Goal: Task Accomplishment & Management: Use online tool/utility

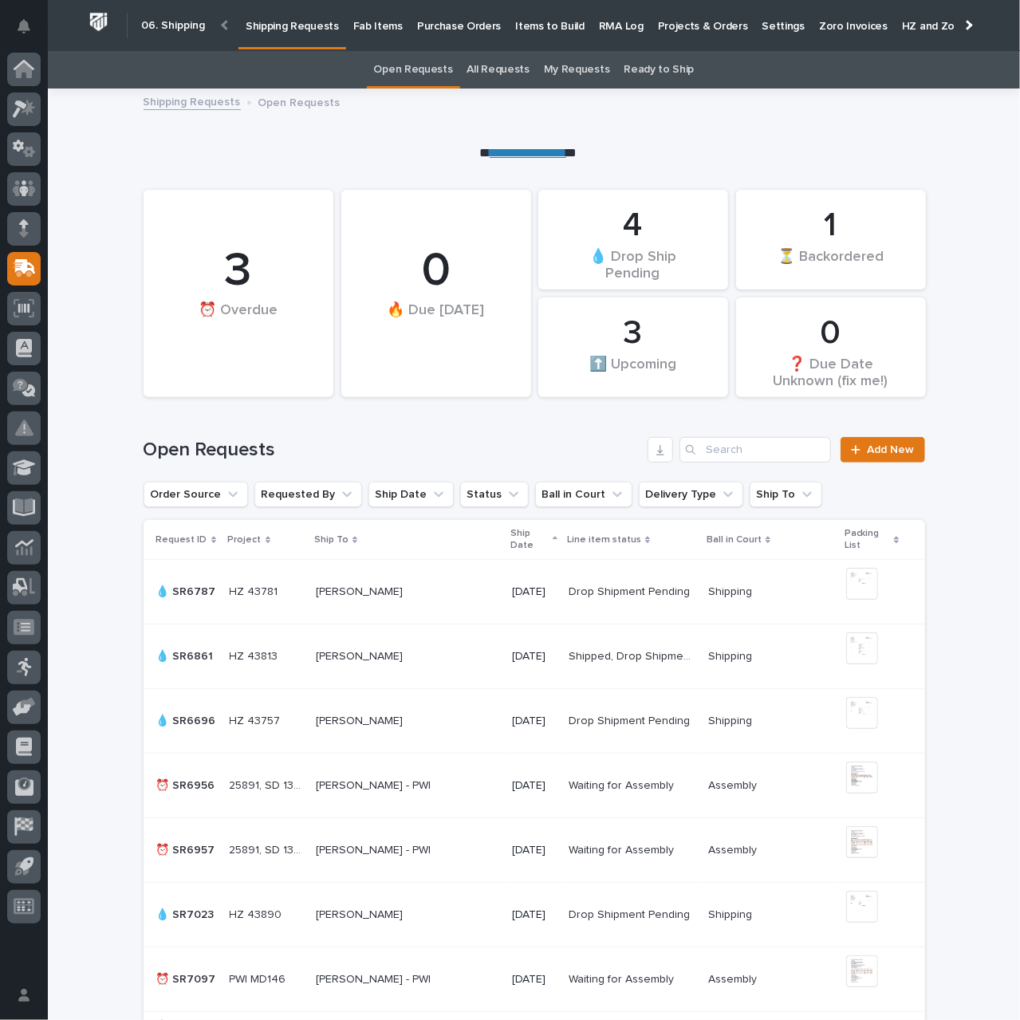
click at [508, 150] on link "**********" at bounding box center [528, 153] width 77 height 12
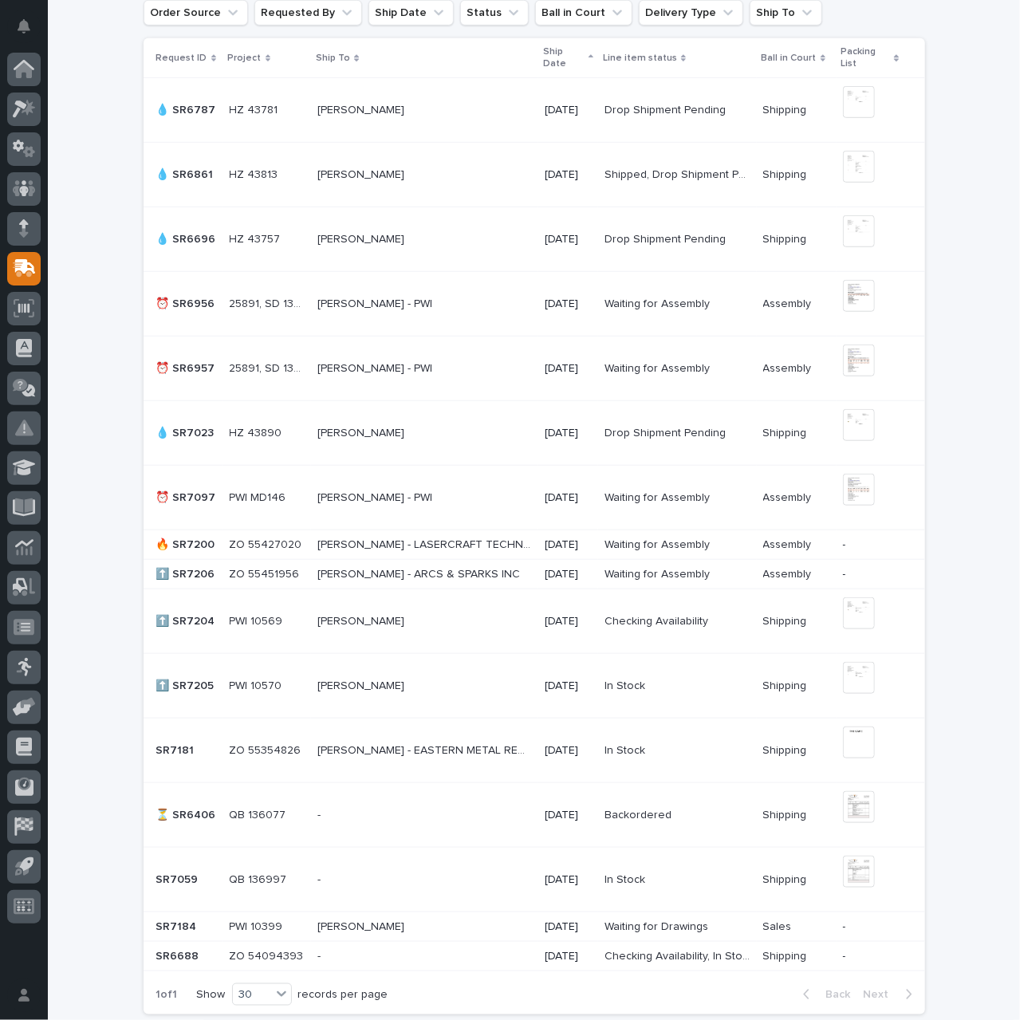
scroll to position [609, 0]
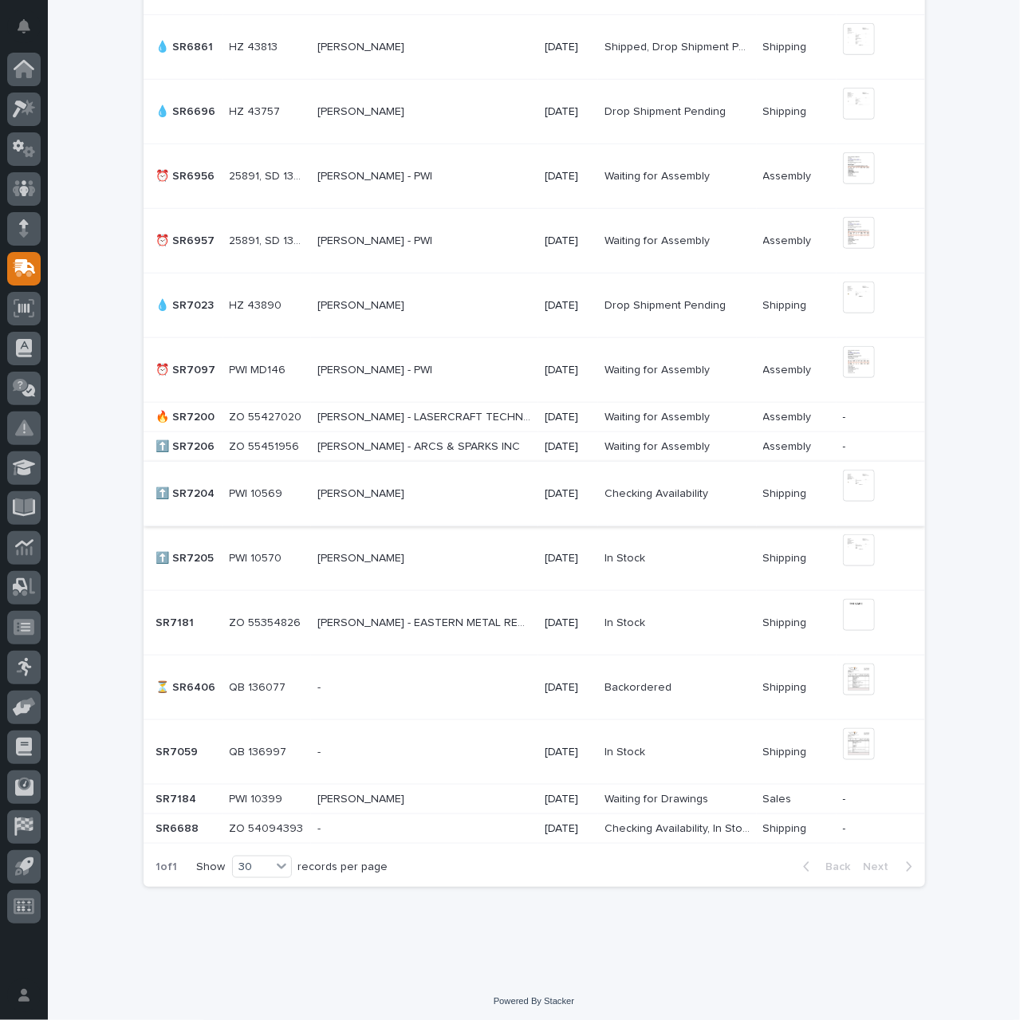
click at [847, 482] on img at bounding box center [859, 486] width 32 height 32
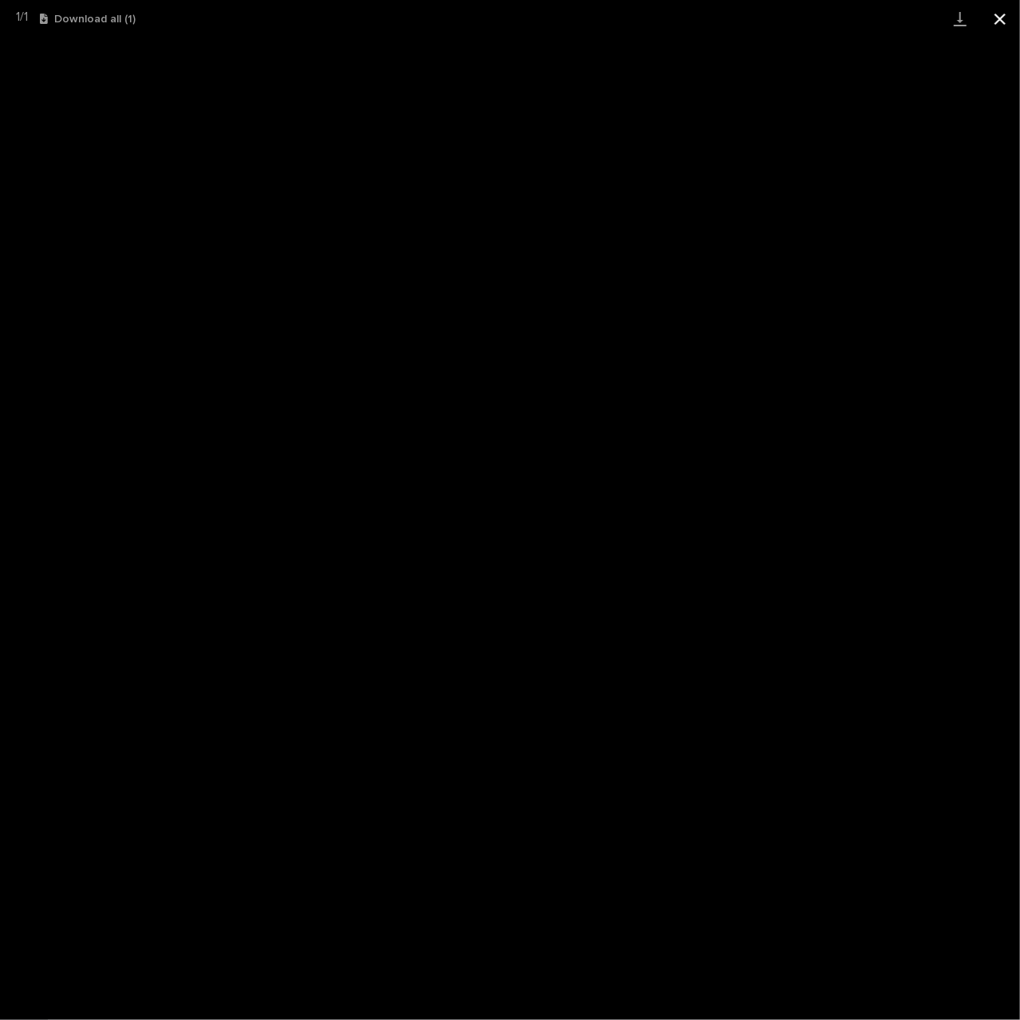
click at [997, 18] on button "Close gallery" at bounding box center [1000, 18] width 40 height 37
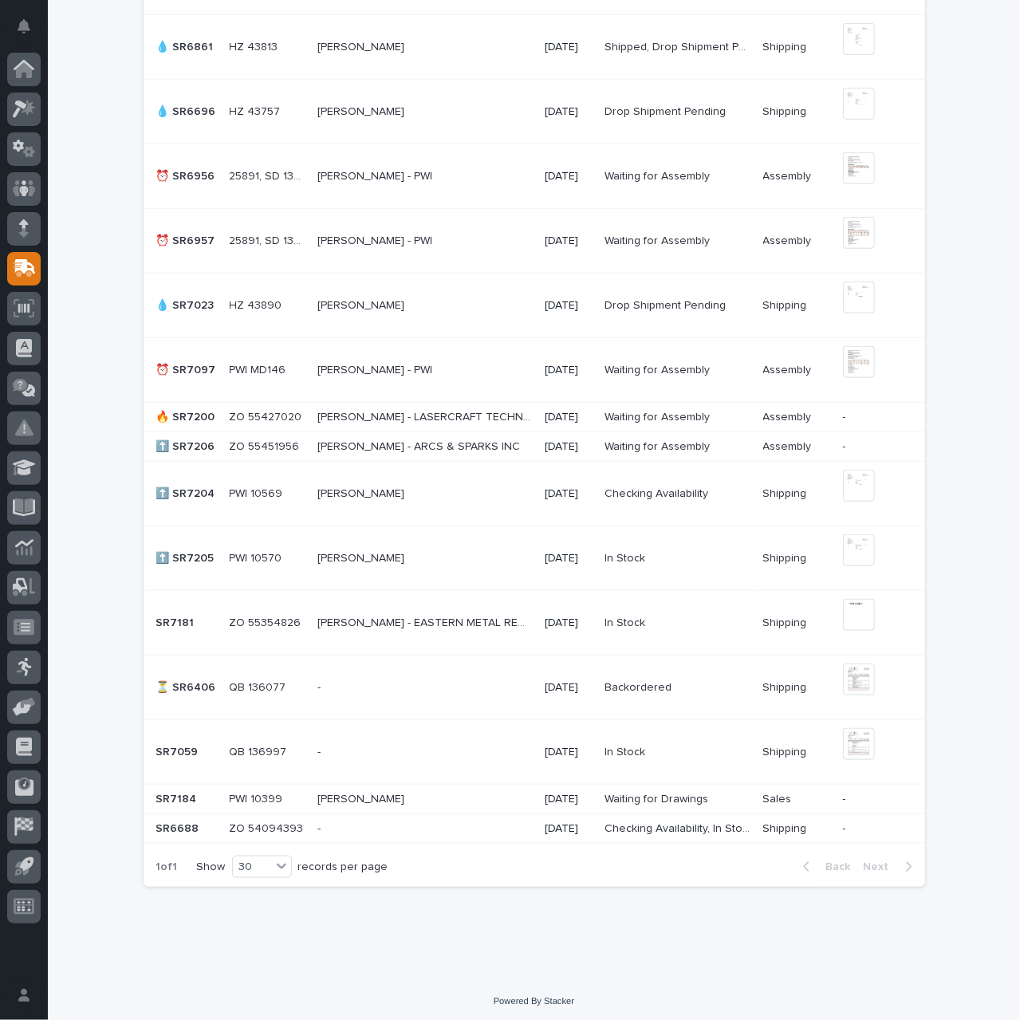
click at [474, 495] on p at bounding box center [424, 494] width 214 height 14
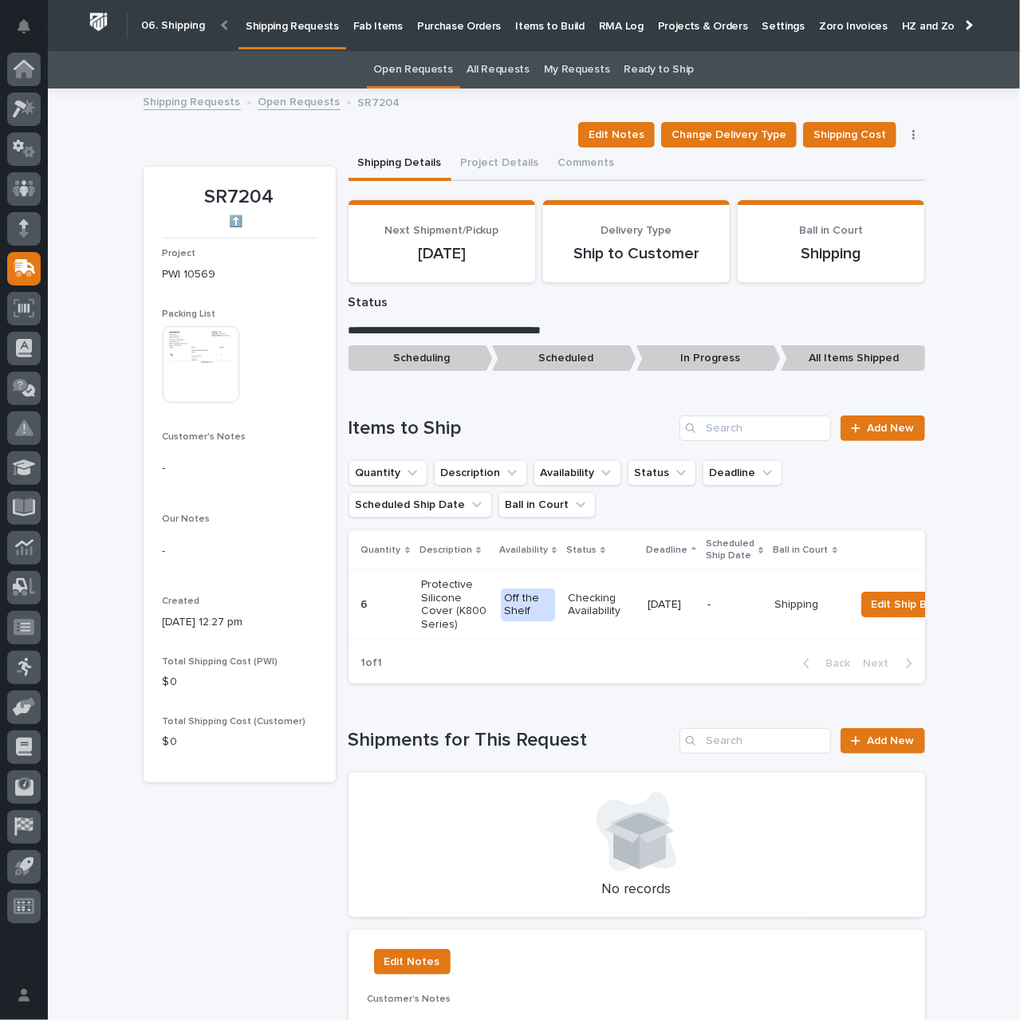
click at [623, 602] on p "Checking Availability" at bounding box center [601, 605] width 67 height 27
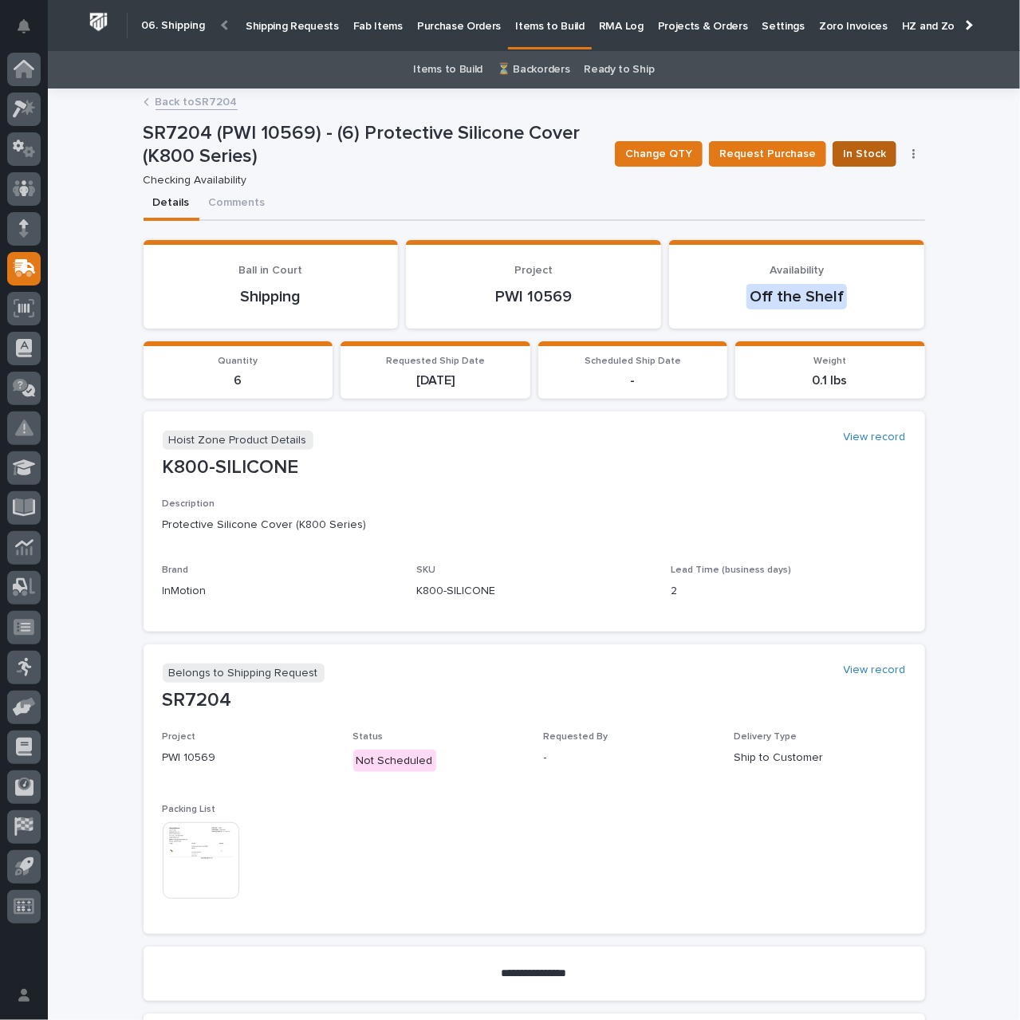
click at [851, 159] on span "In Stock" at bounding box center [864, 153] width 43 height 19
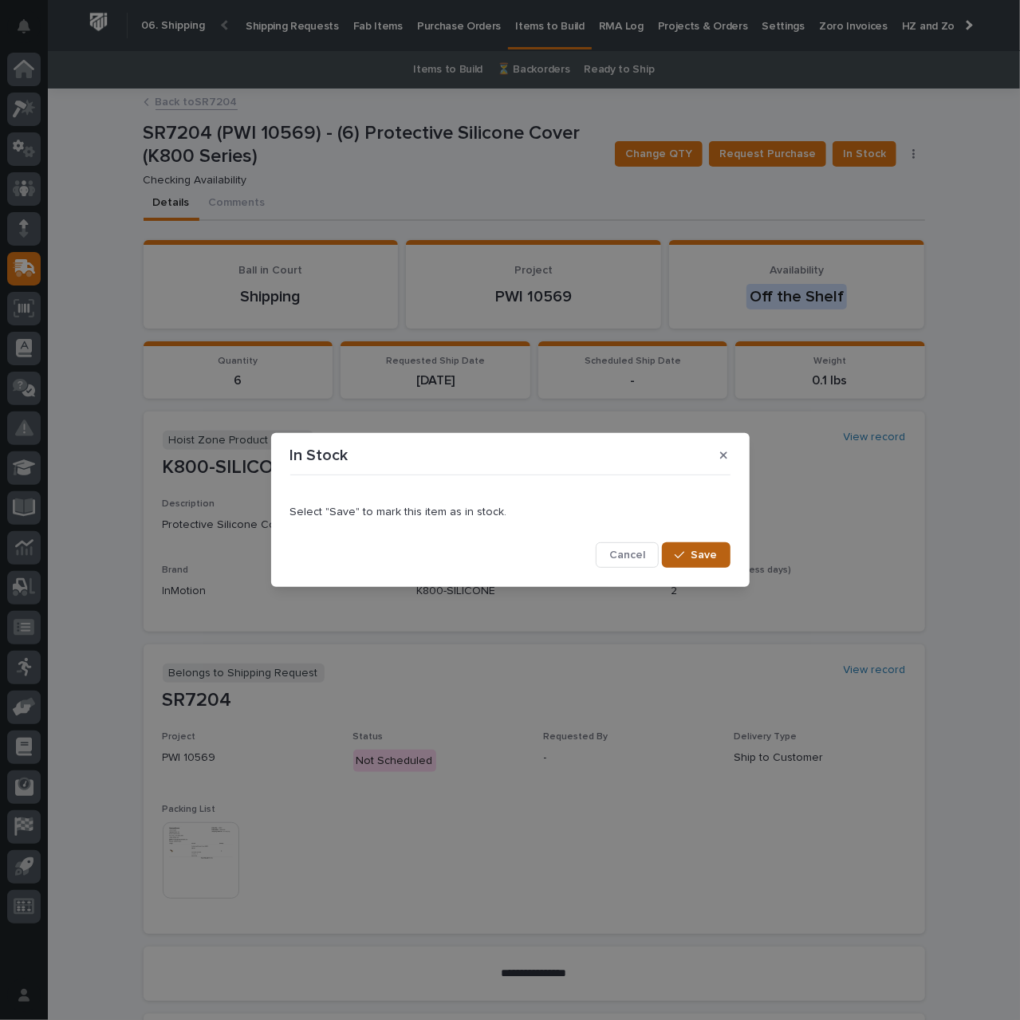
click at [690, 556] on div "button" at bounding box center [682, 554] width 16 height 11
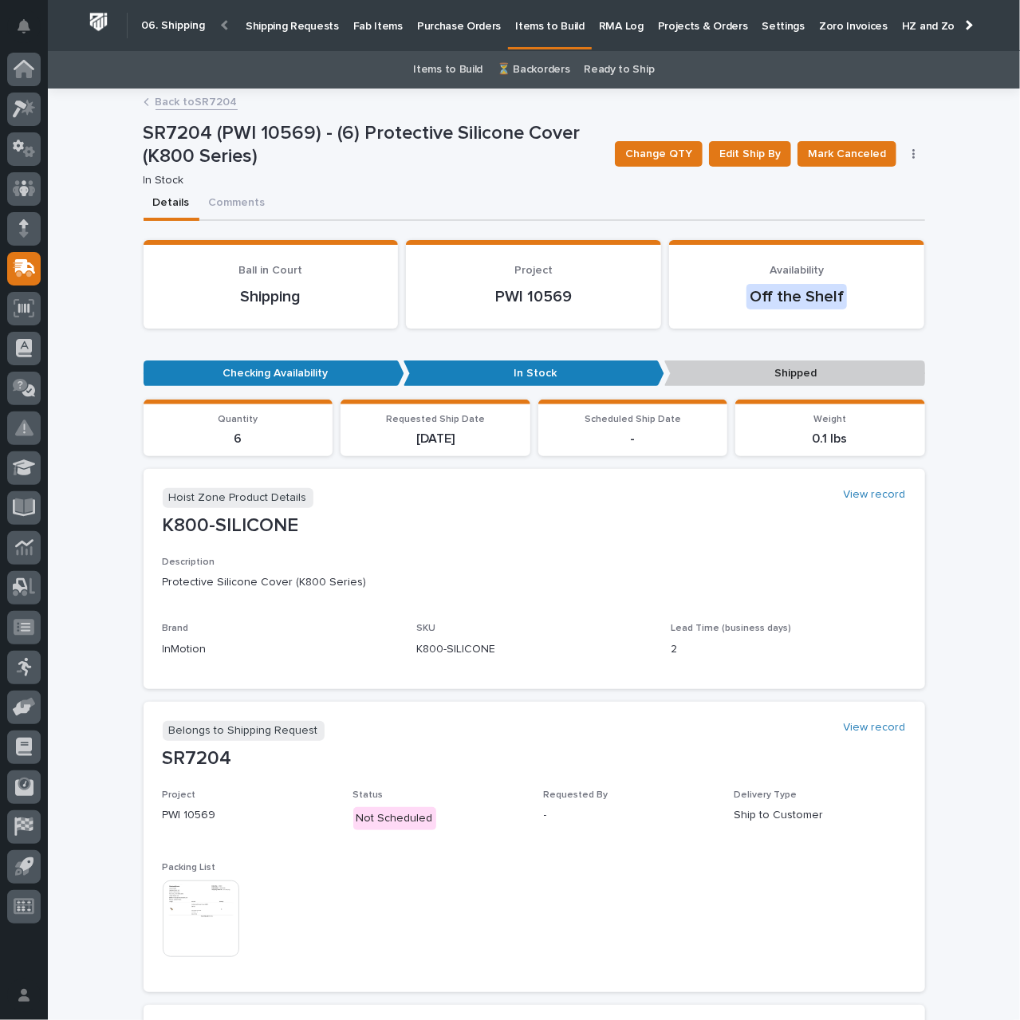
click at [193, 100] on link "Back to SR7204" at bounding box center [196, 101] width 82 height 18
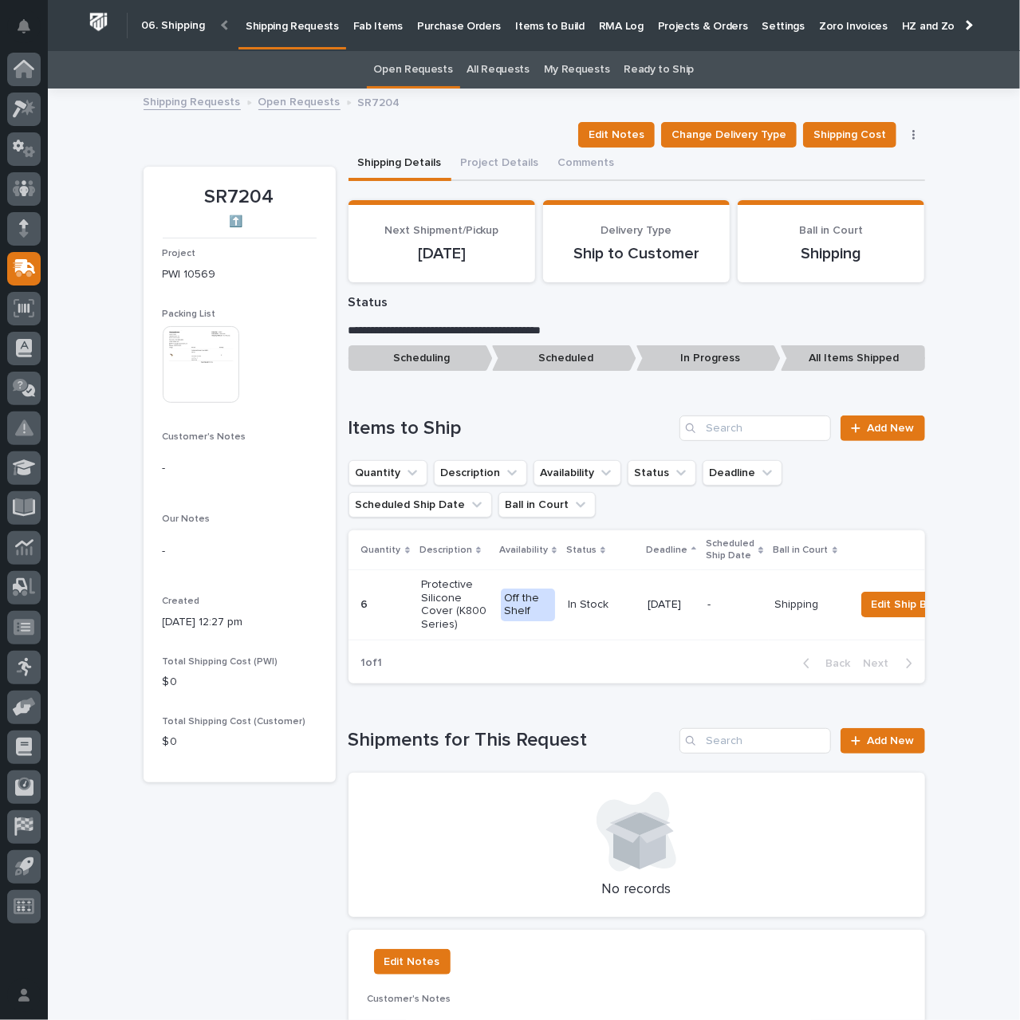
scroll to position [51, 0]
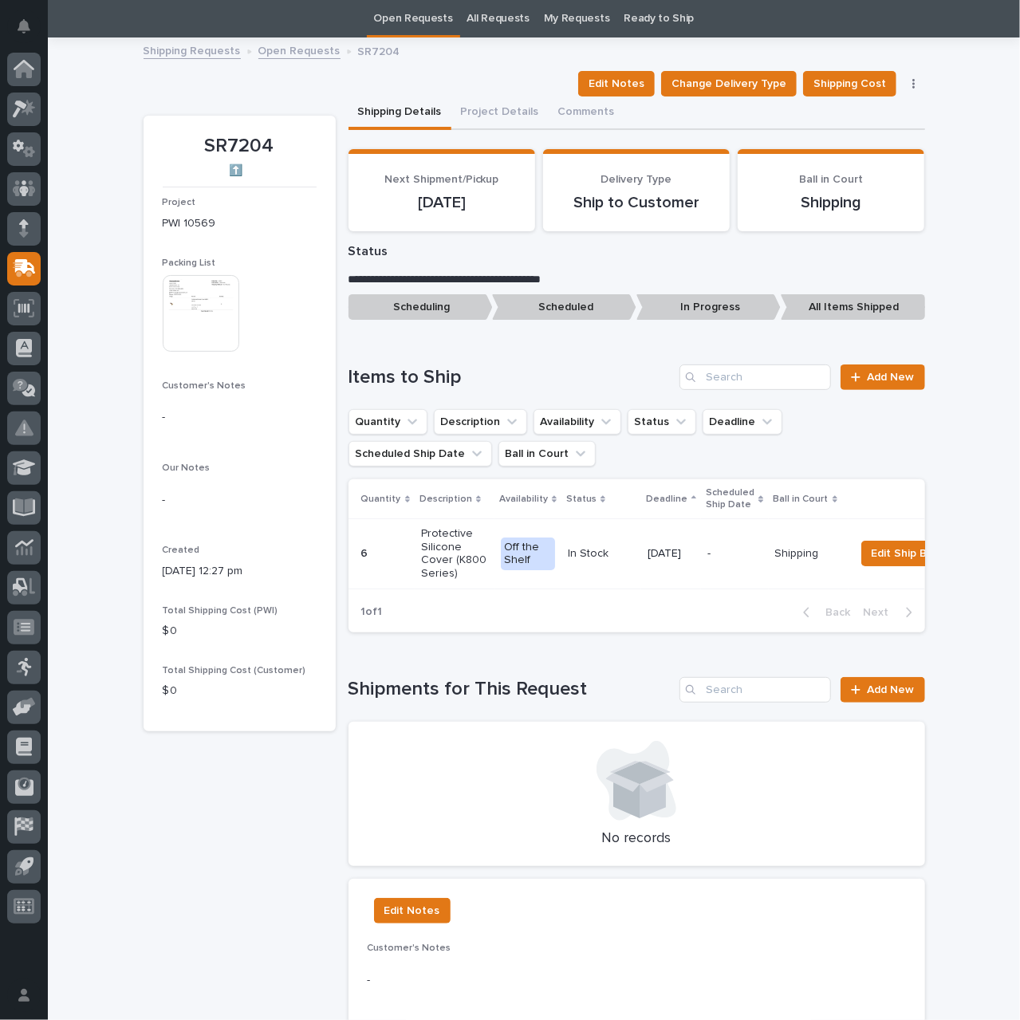
click at [308, 50] on link "Open Requests" at bounding box center [299, 50] width 82 height 18
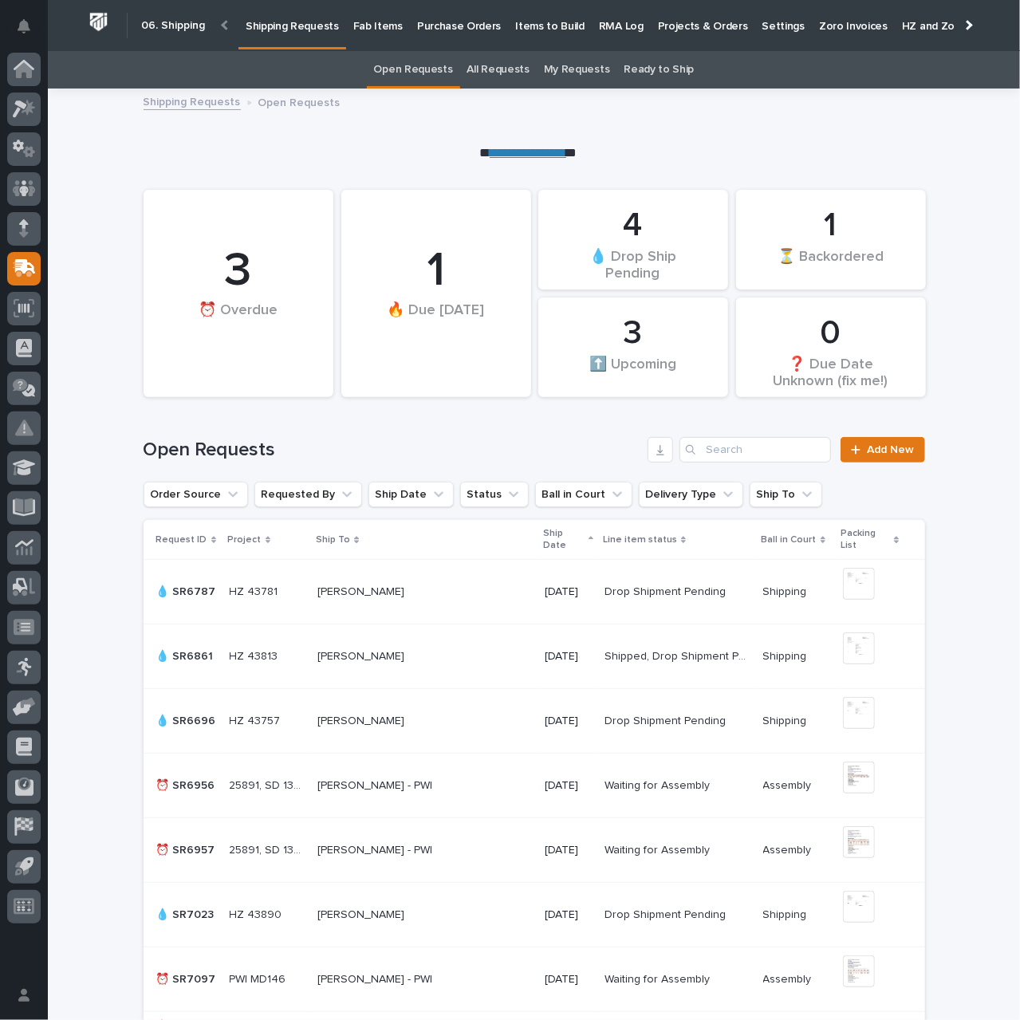
click at [458, 28] on p "Purchase Orders" at bounding box center [459, 16] width 84 height 33
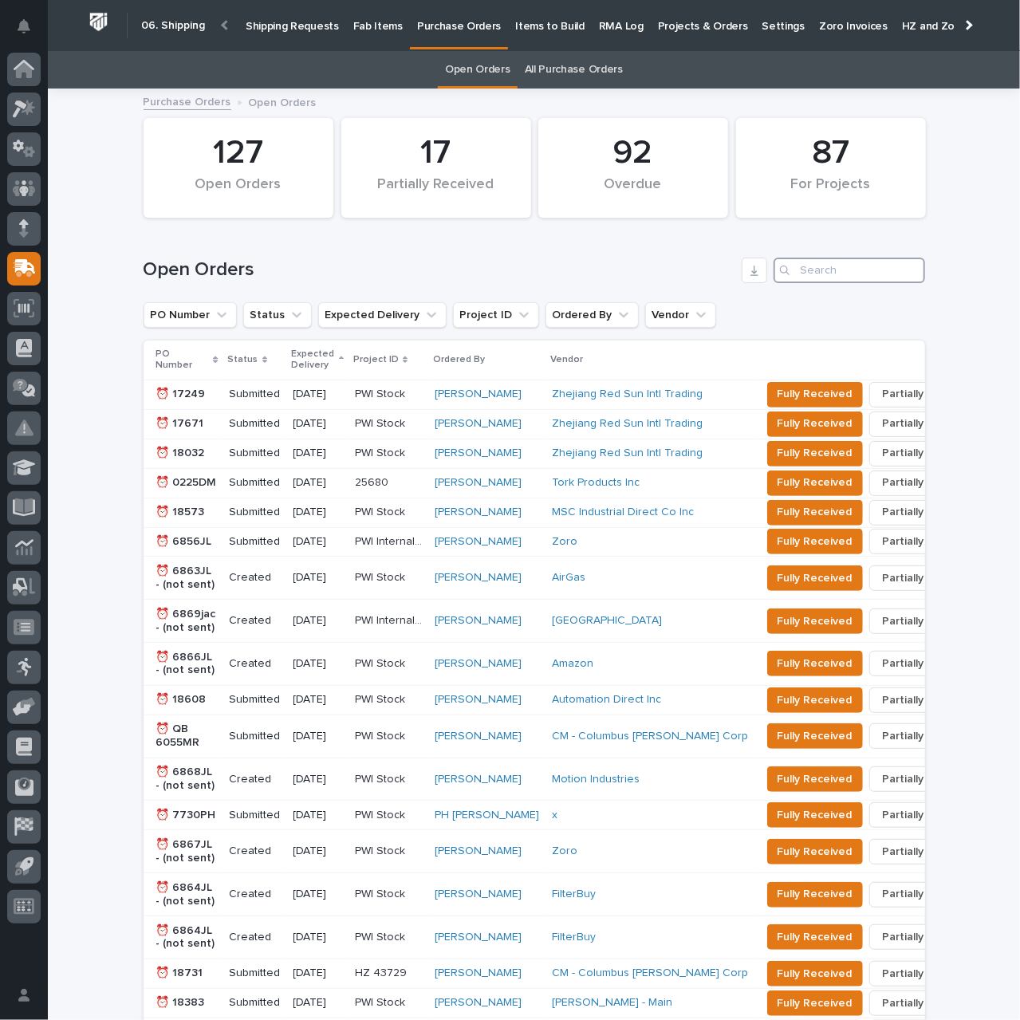
click at [856, 272] on input "Search" at bounding box center [848, 271] width 151 height 26
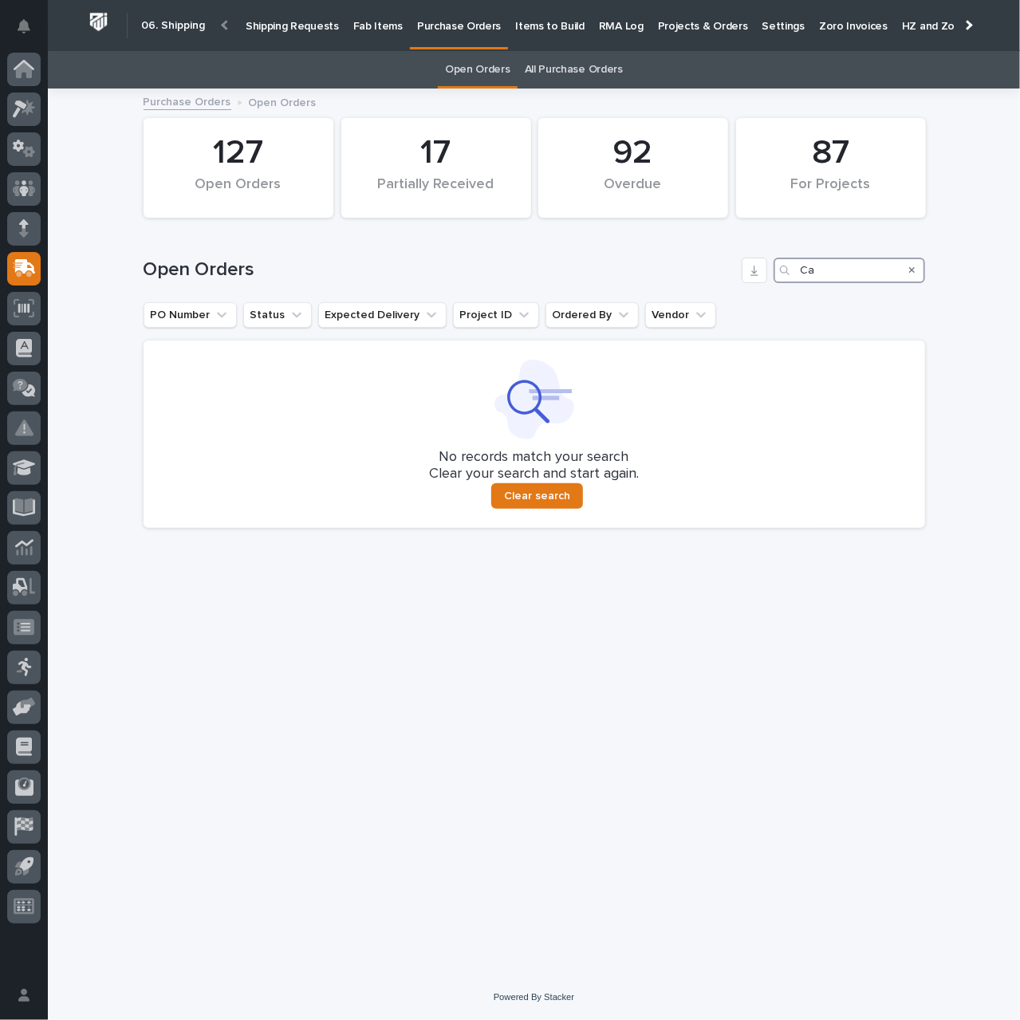
type input "C"
type input "B"
type input "t"
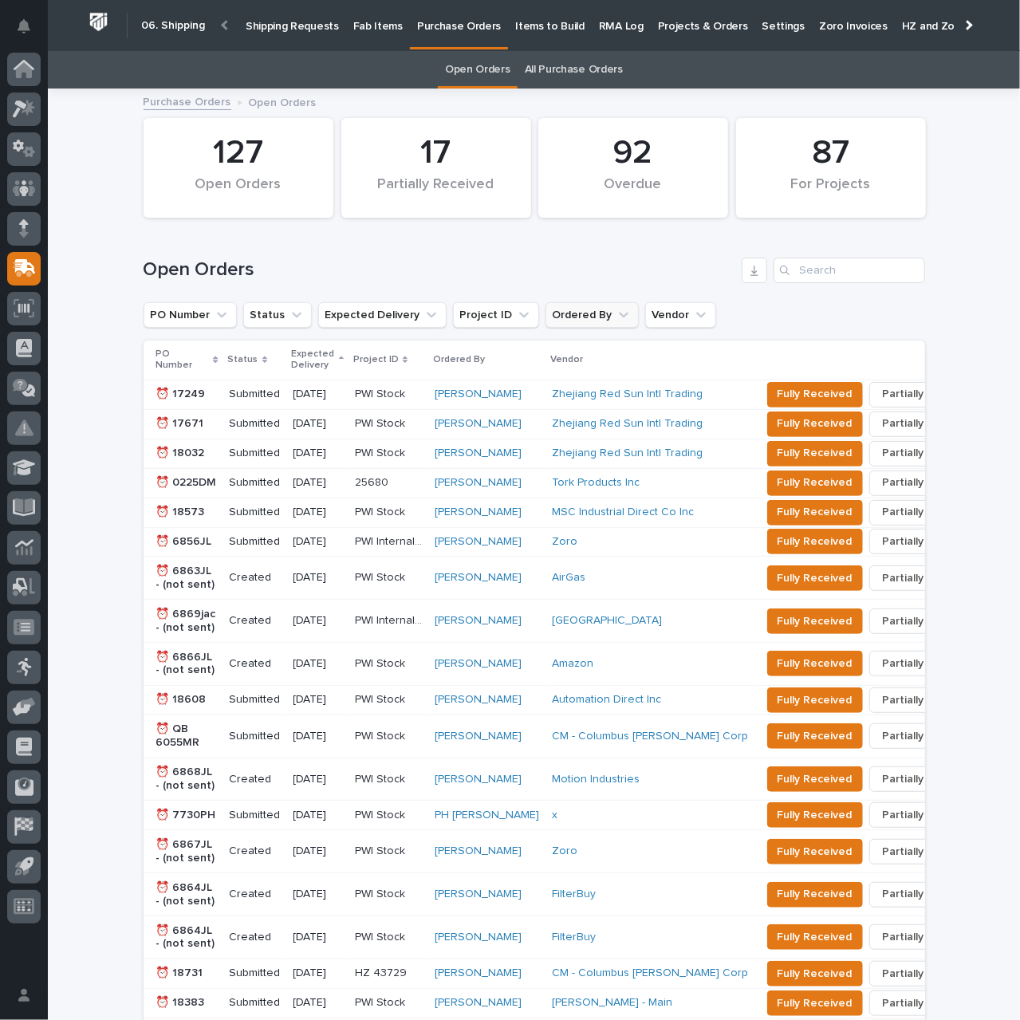
click at [566, 318] on button "Ordered By" at bounding box center [591, 315] width 93 height 26
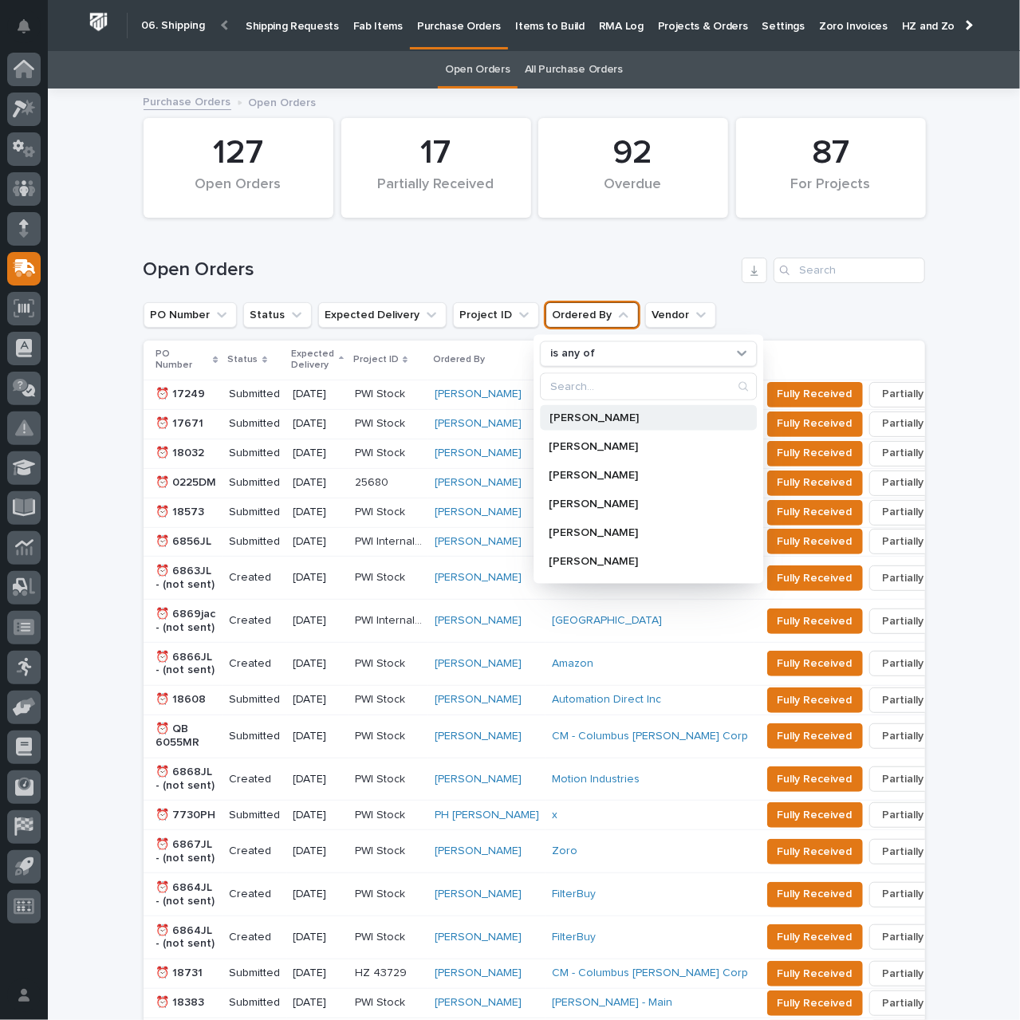
click at [592, 420] on p "[PERSON_NAME]" at bounding box center [640, 416] width 182 height 11
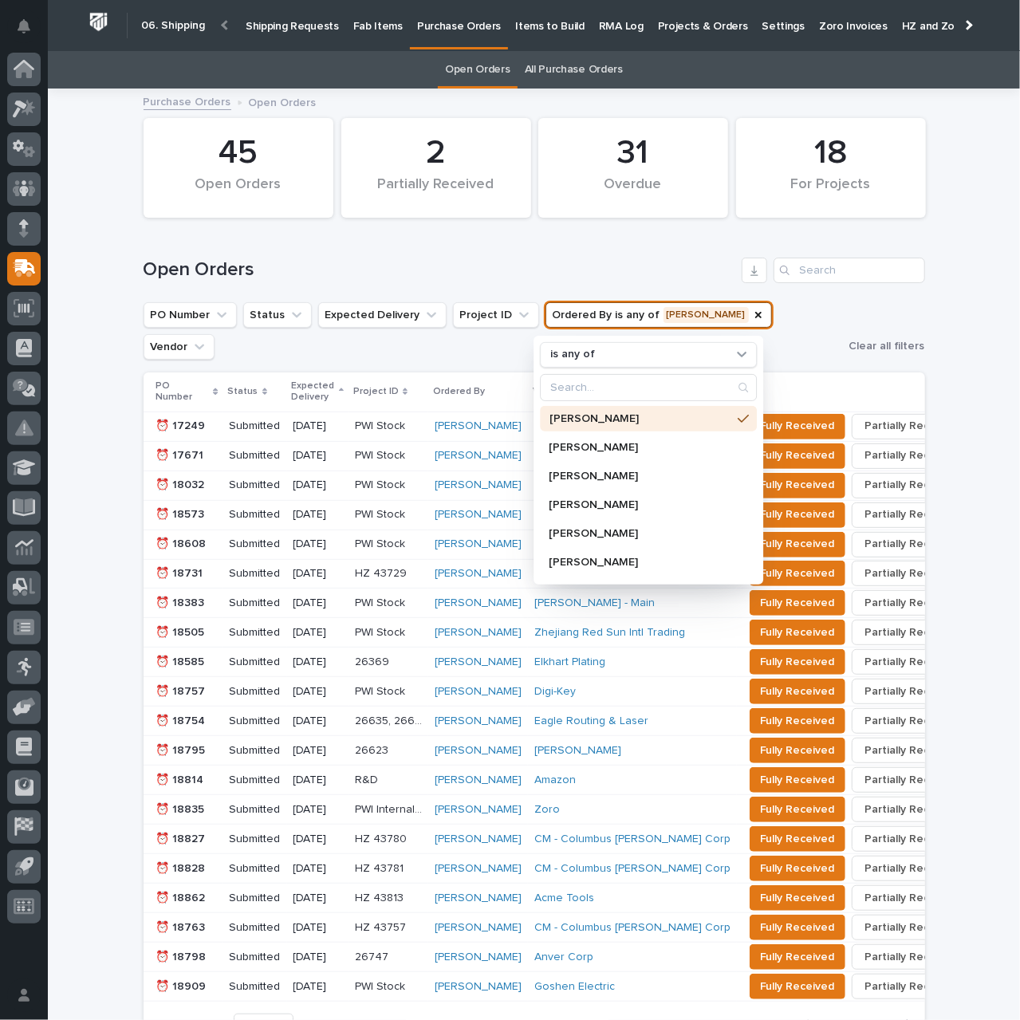
click at [571, 260] on h1 "Open Orders" at bounding box center [440, 269] width 592 height 23
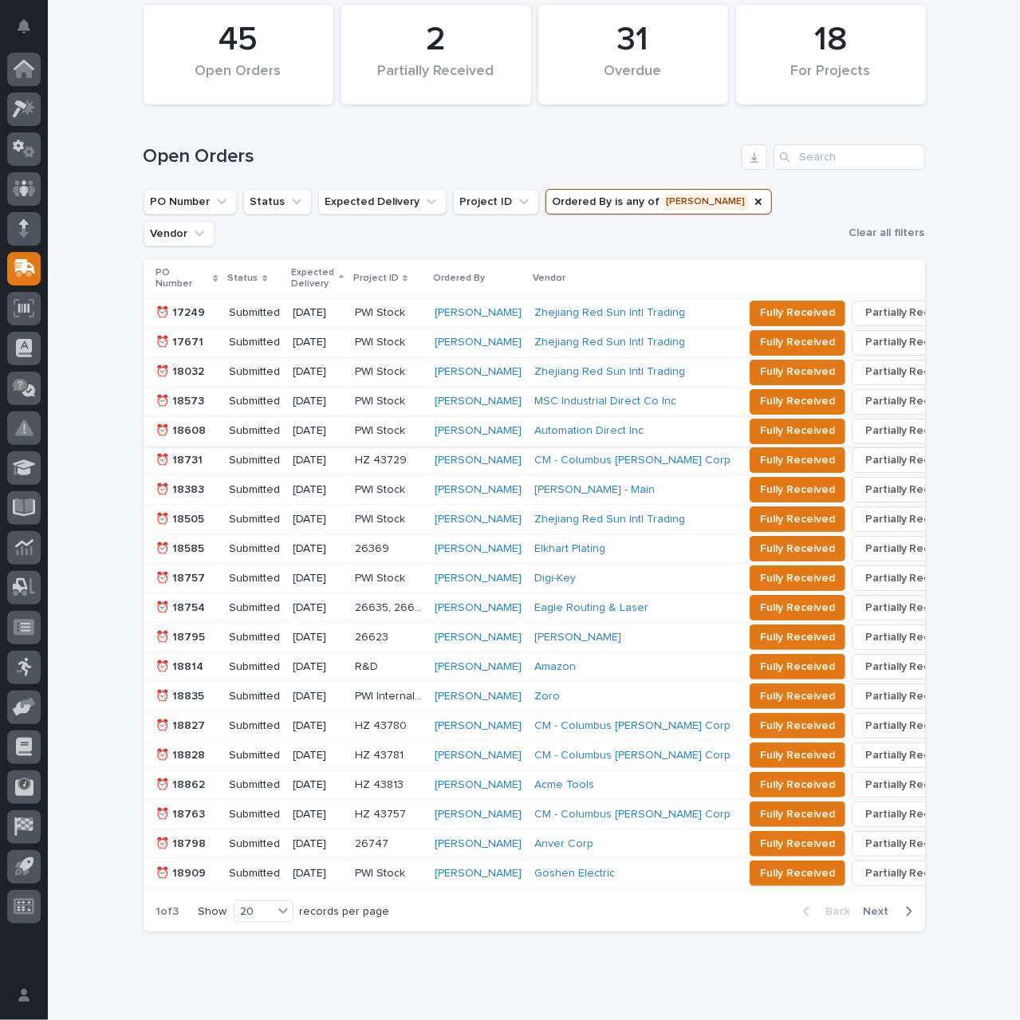
scroll to position [126, 0]
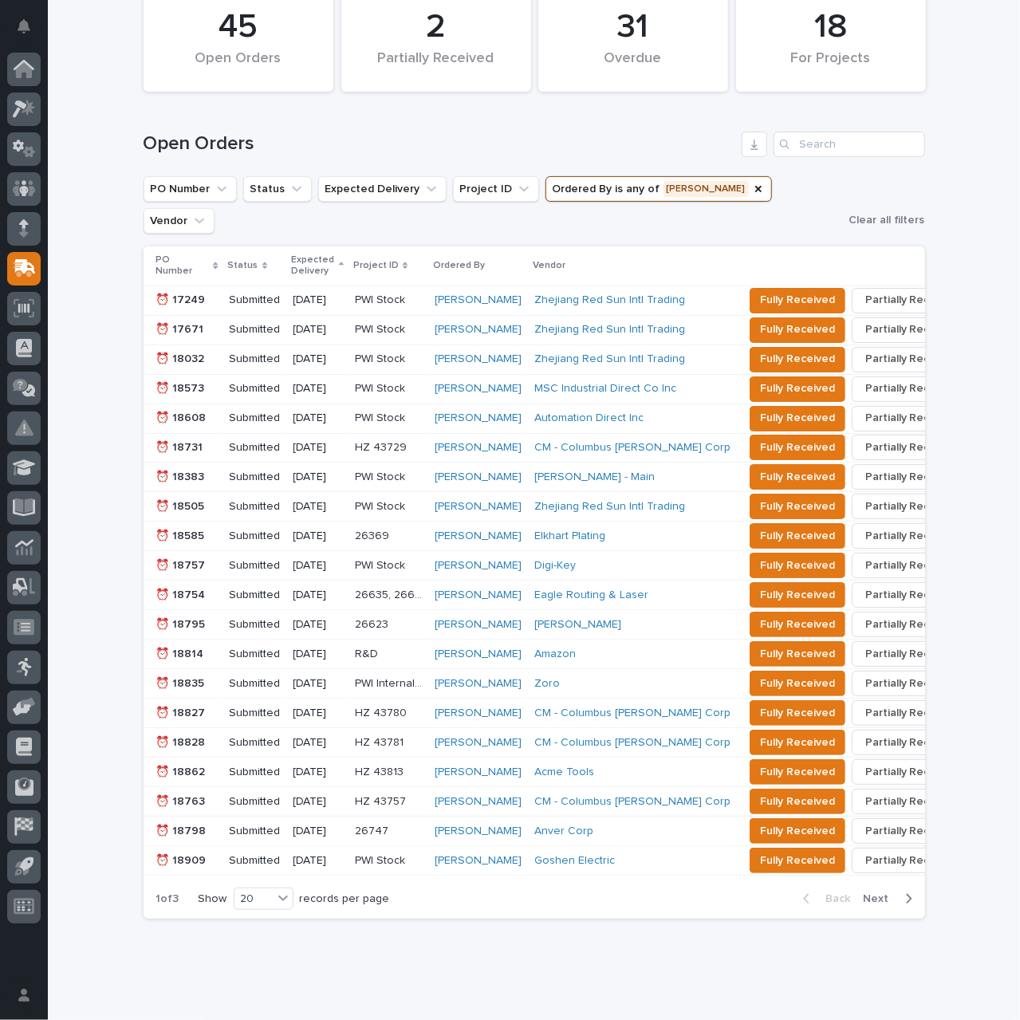
click at [881, 891] on span "Next" at bounding box center [880, 898] width 35 height 14
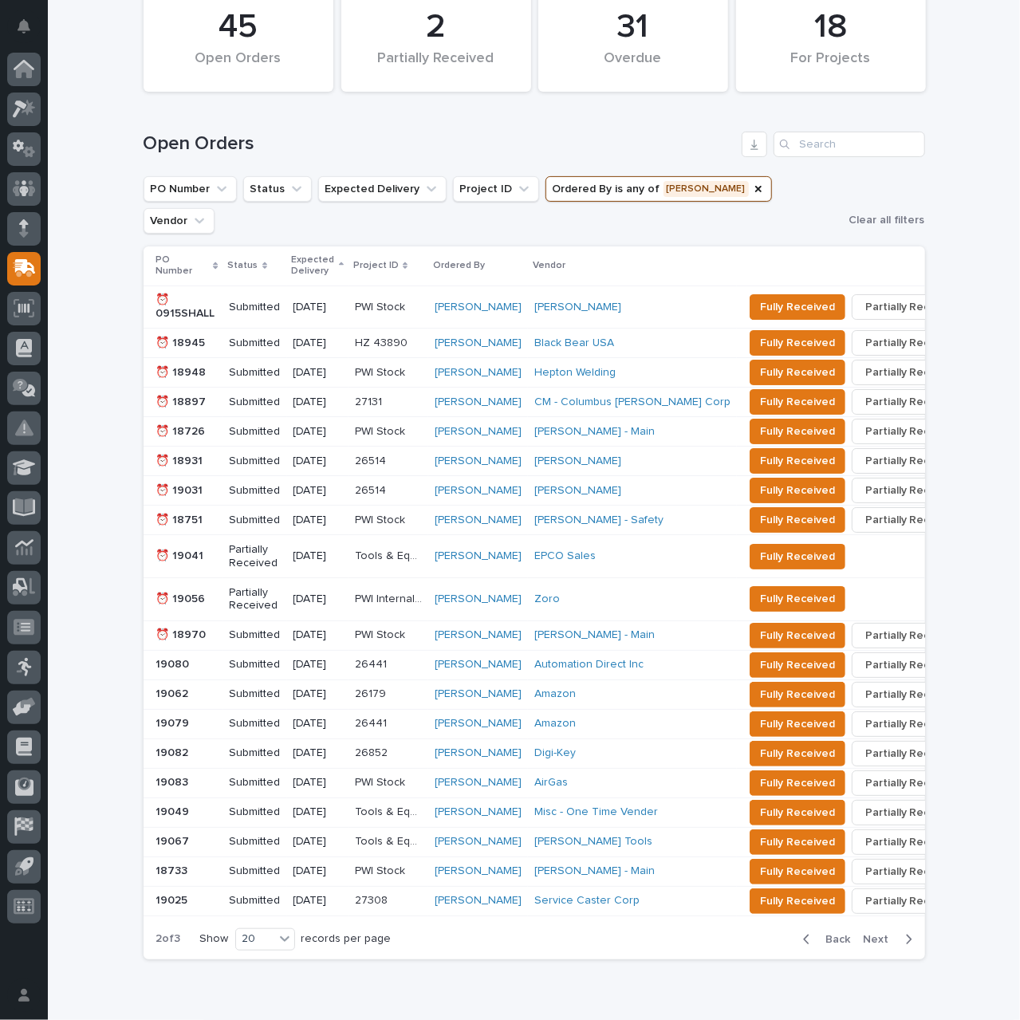
scroll to position [146, 0]
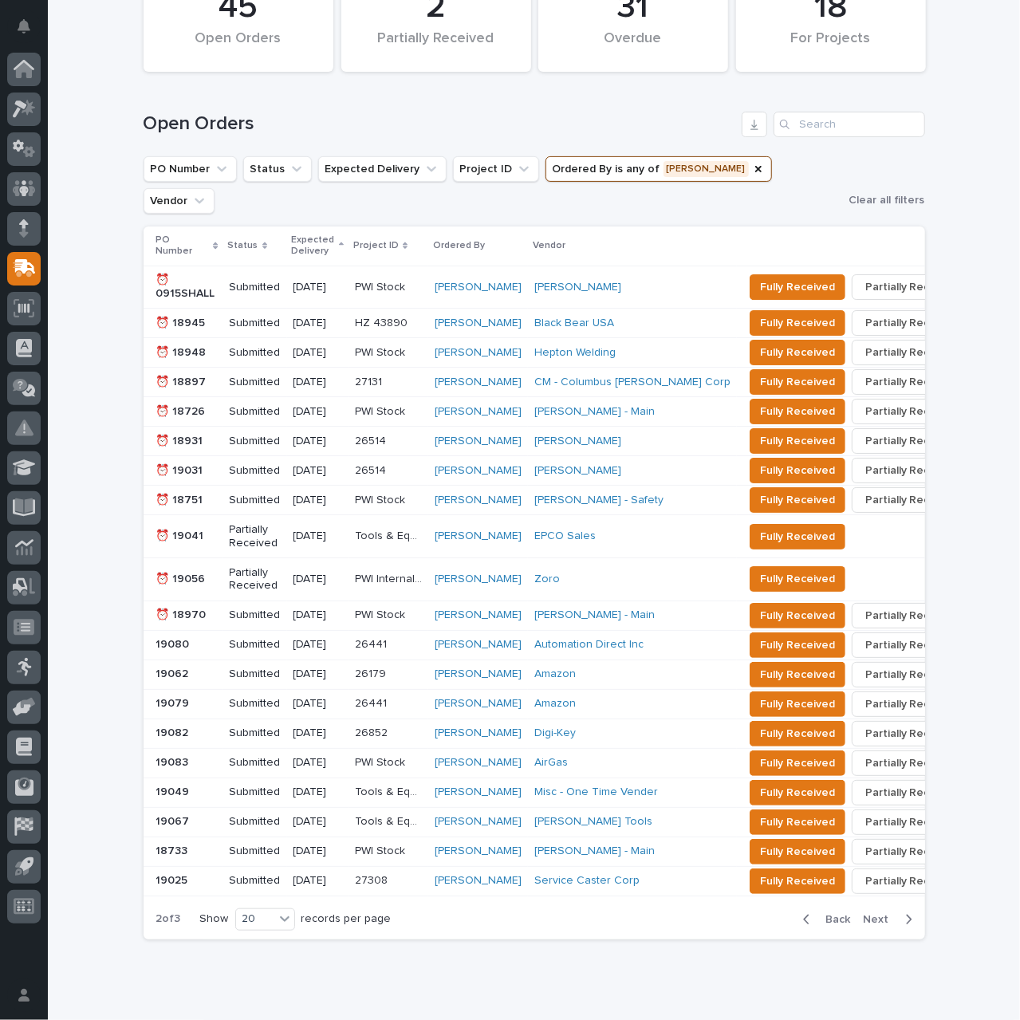
click at [870, 912] on span "Next" at bounding box center [880, 919] width 35 height 14
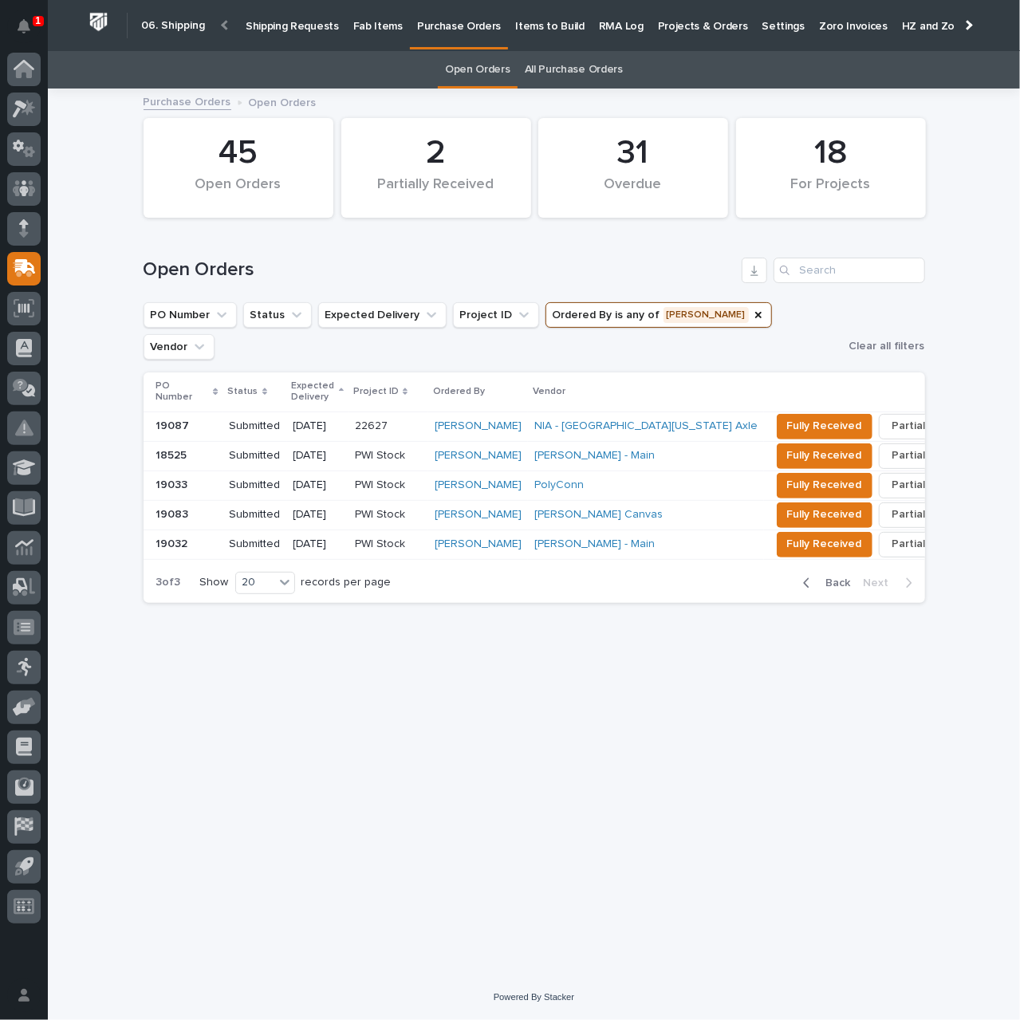
click at [301, 27] on p "Shipping Requests" at bounding box center [292, 16] width 93 height 33
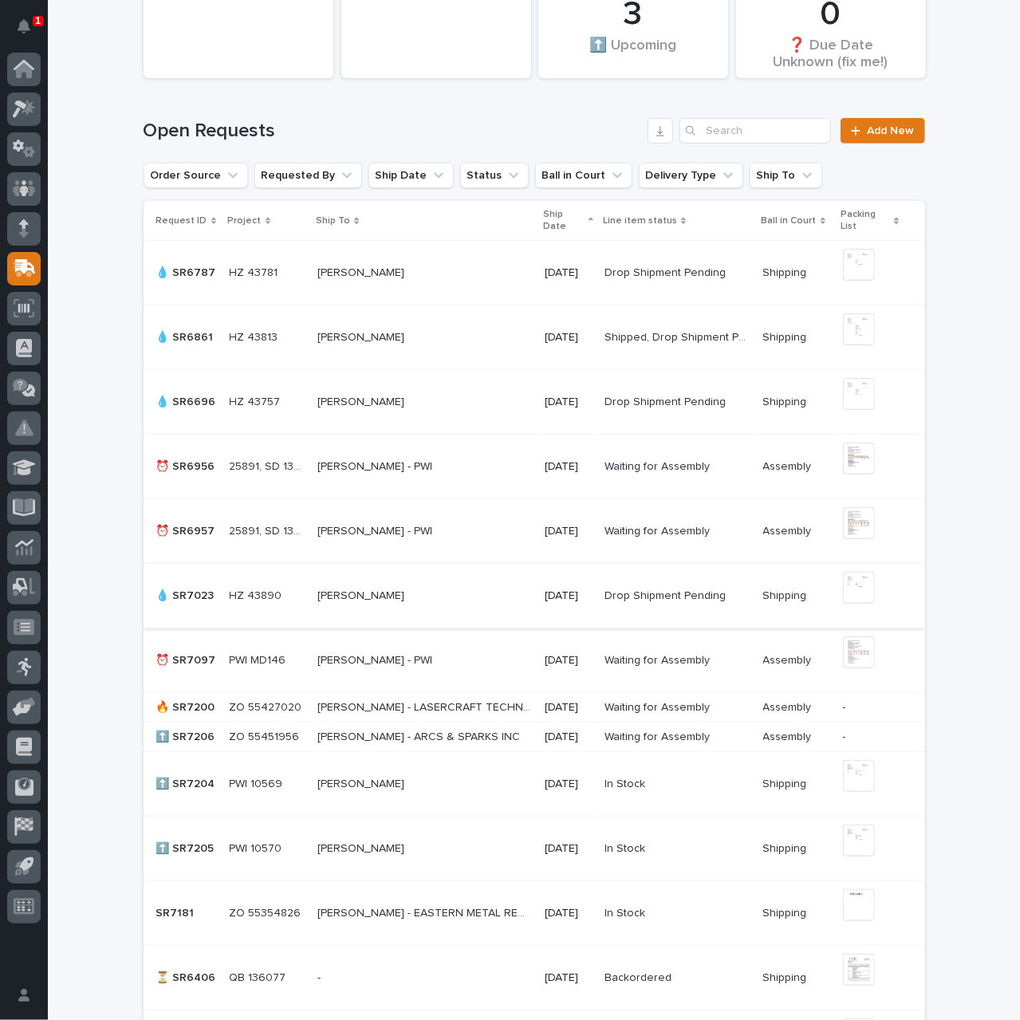
scroll to position [399, 0]
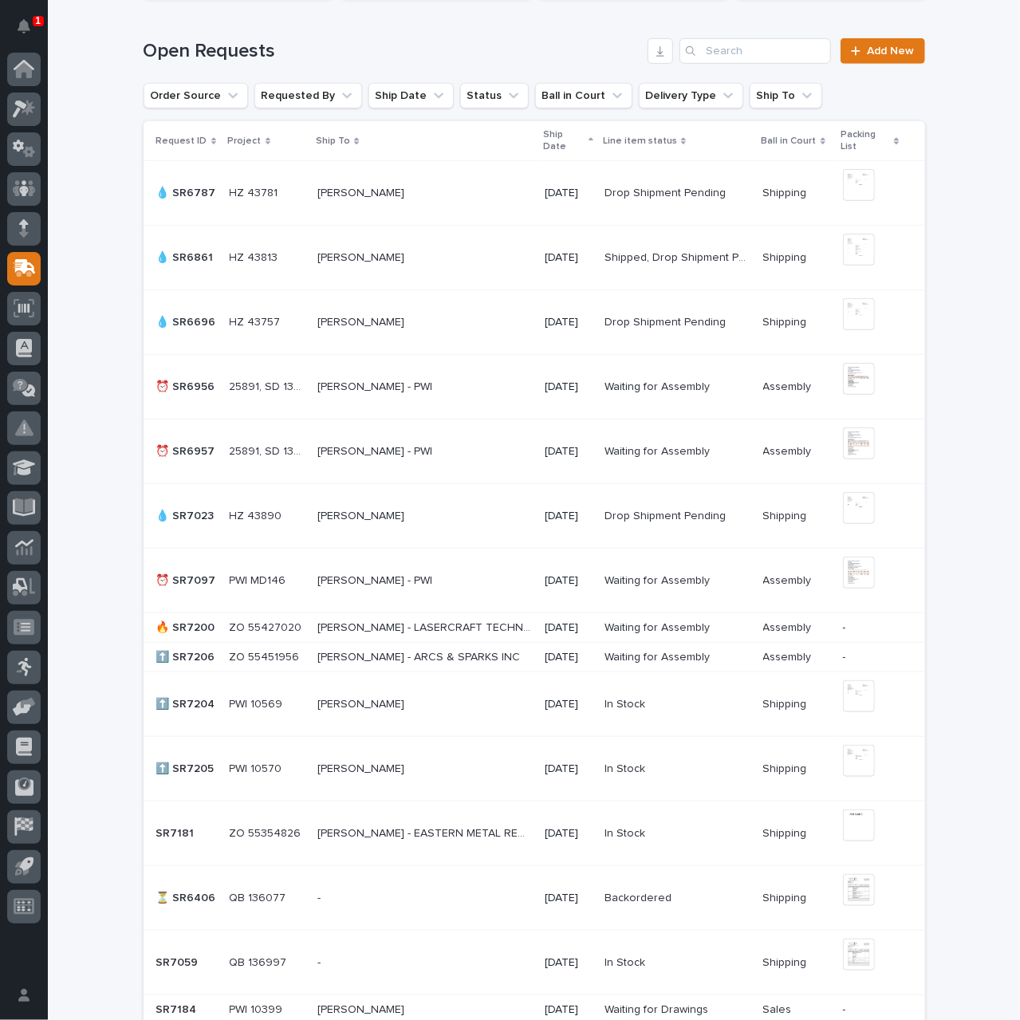
click at [508, 655] on p "[PERSON_NAME] - ARCS & SPARKS INC" at bounding box center [420, 655] width 206 height 17
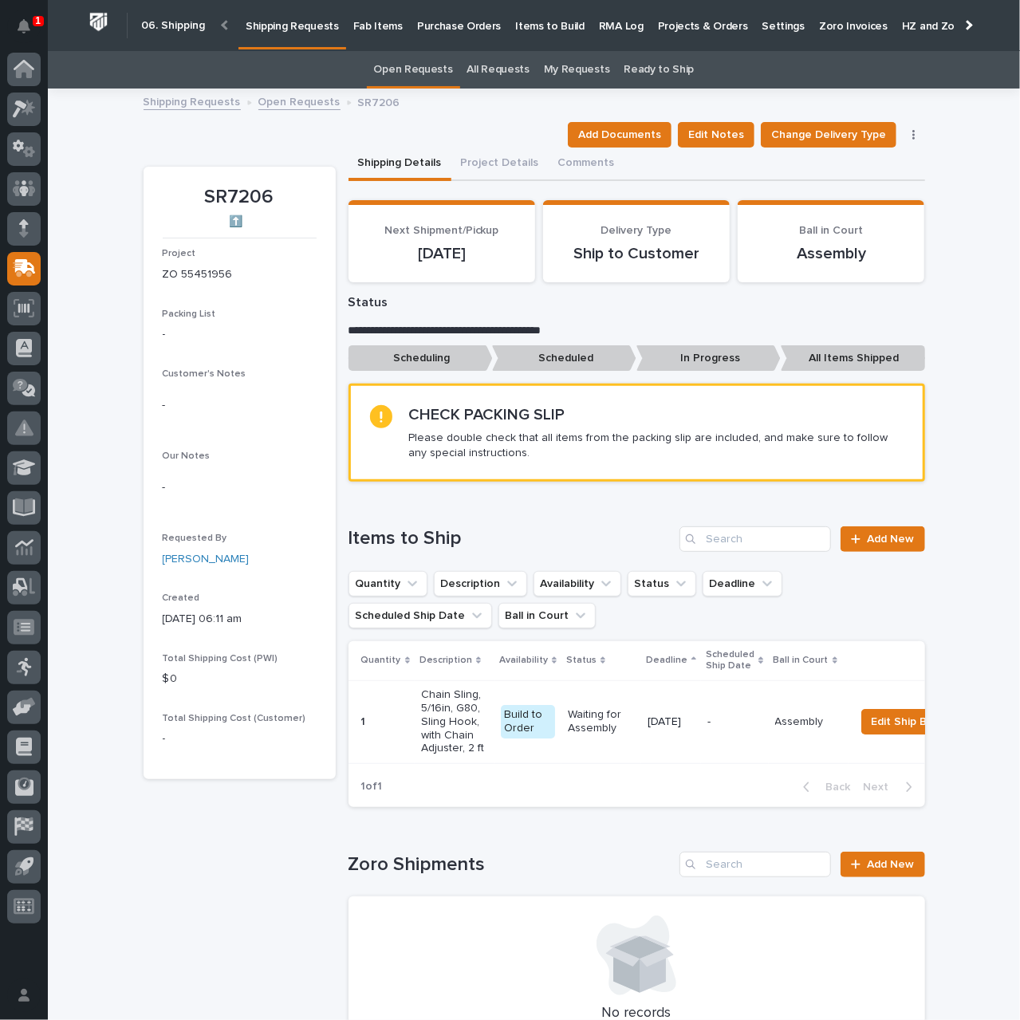
click at [285, 103] on link "Open Requests" at bounding box center [299, 101] width 82 height 18
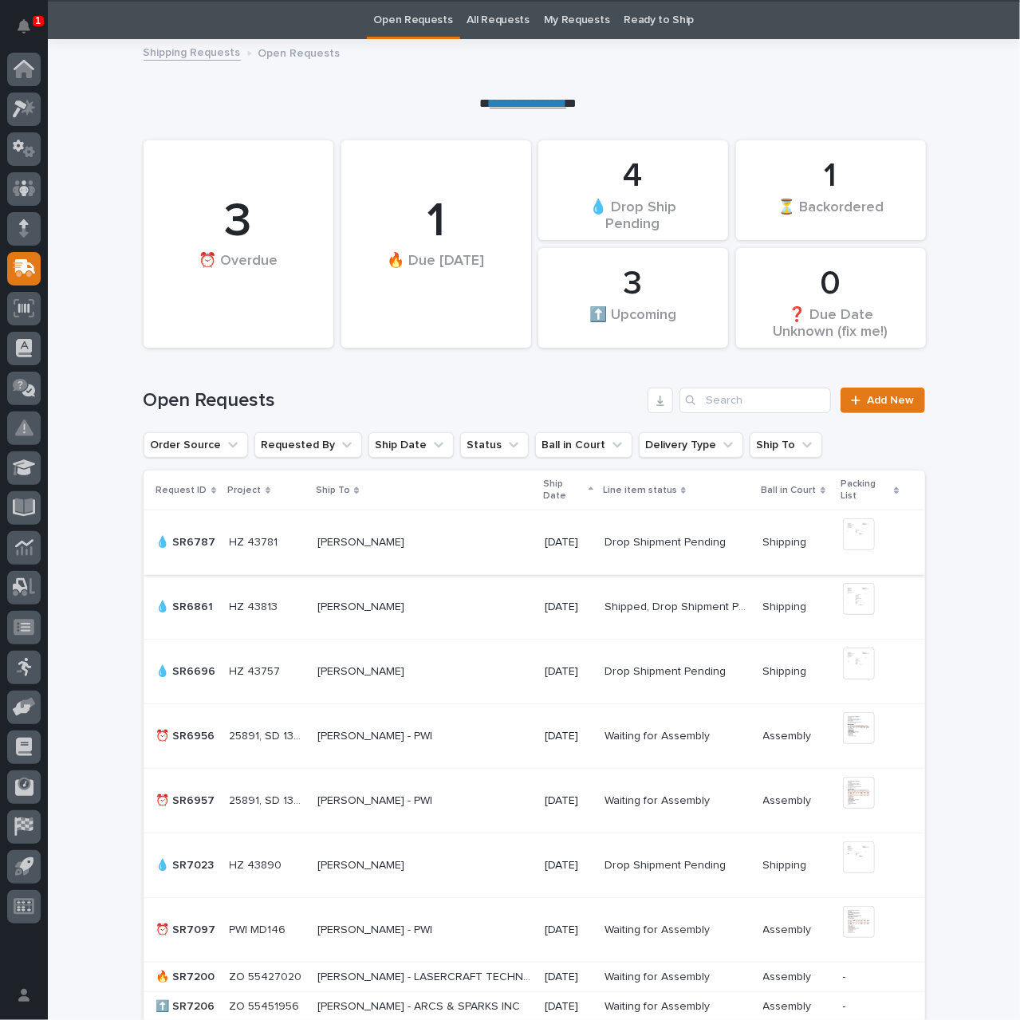
scroll to position [51, 0]
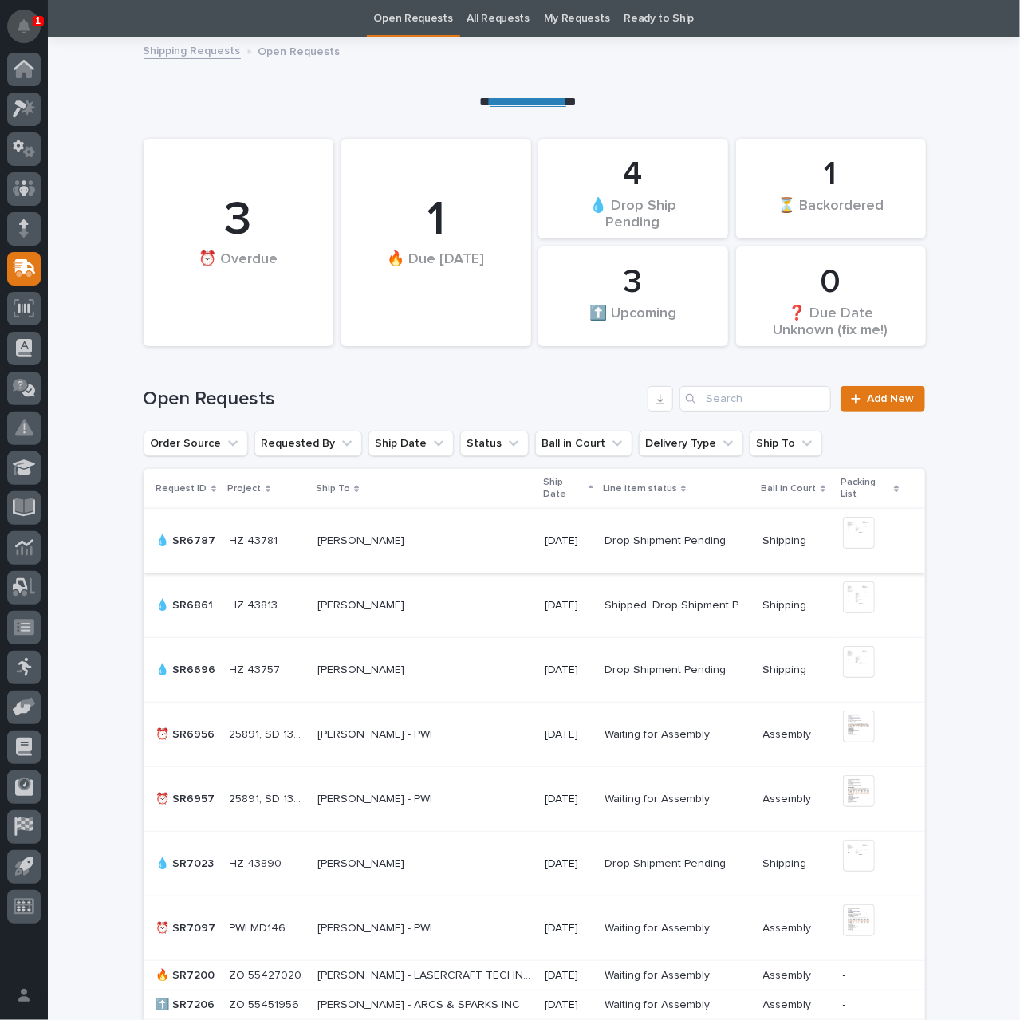
click at [21, 28] on icon "Notifications" at bounding box center [24, 26] width 13 height 14
click at [442, 81] on div "**********" at bounding box center [534, 73] width 972 height 73
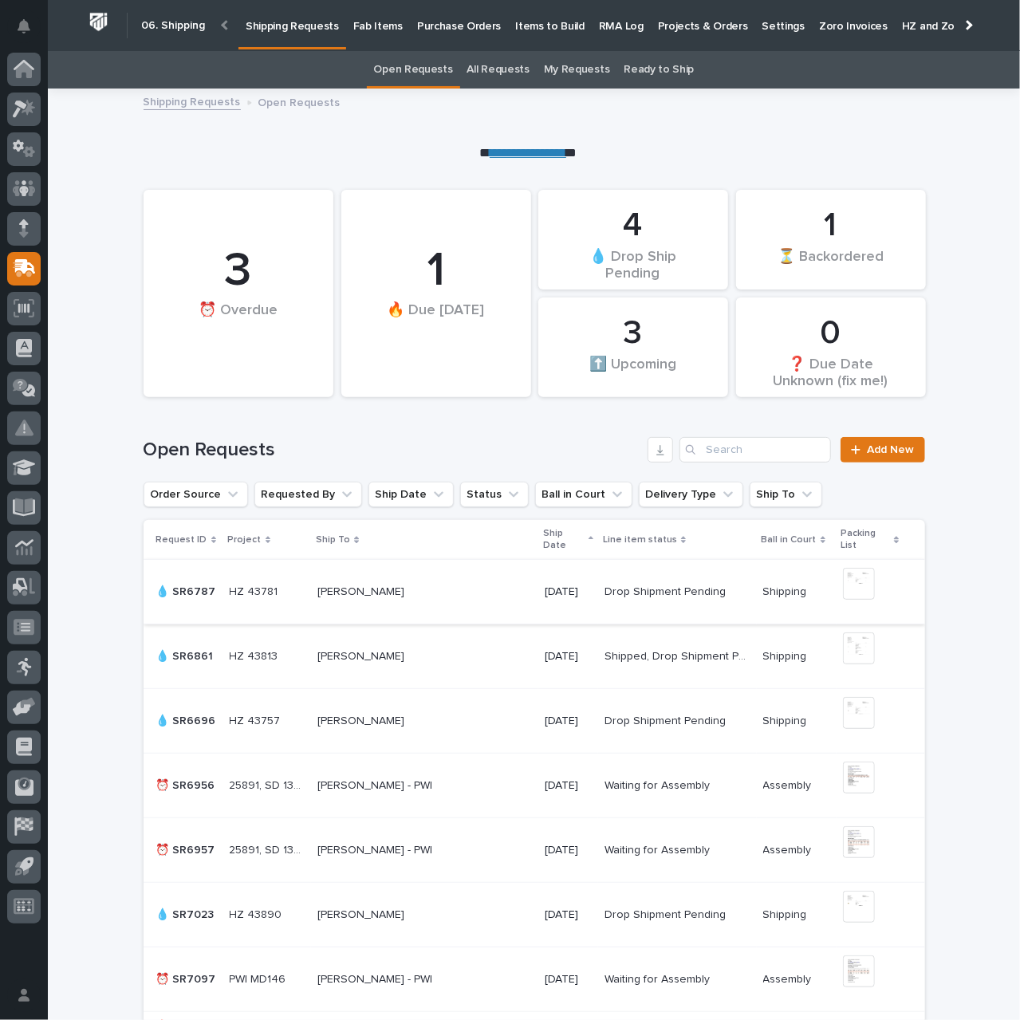
scroll to position [0, 0]
click at [515, 27] on p "Items to Build" at bounding box center [549, 16] width 69 height 33
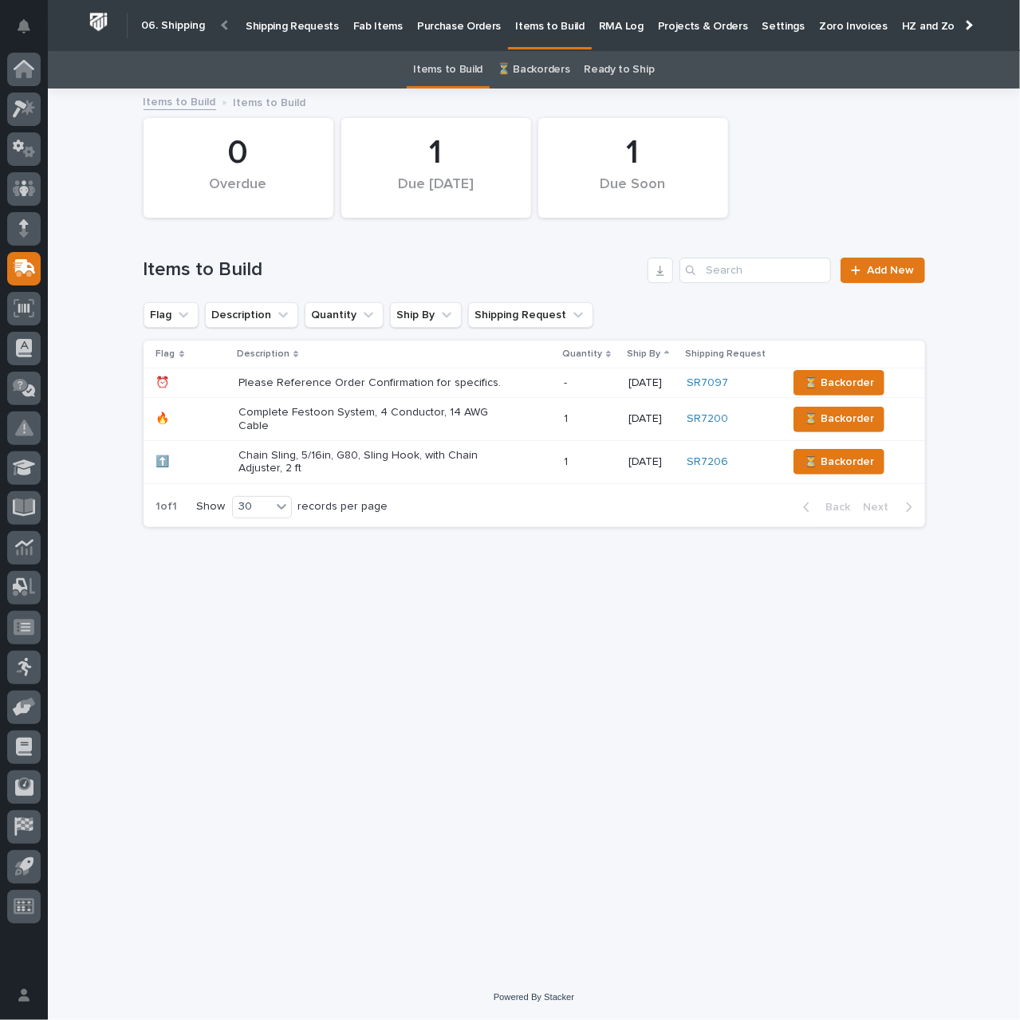
click at [425, 404] on div "Complete Festoon System, 4 Conductor, 14 AWG Cable" at bounding box center [377, 418] width 279 height 30
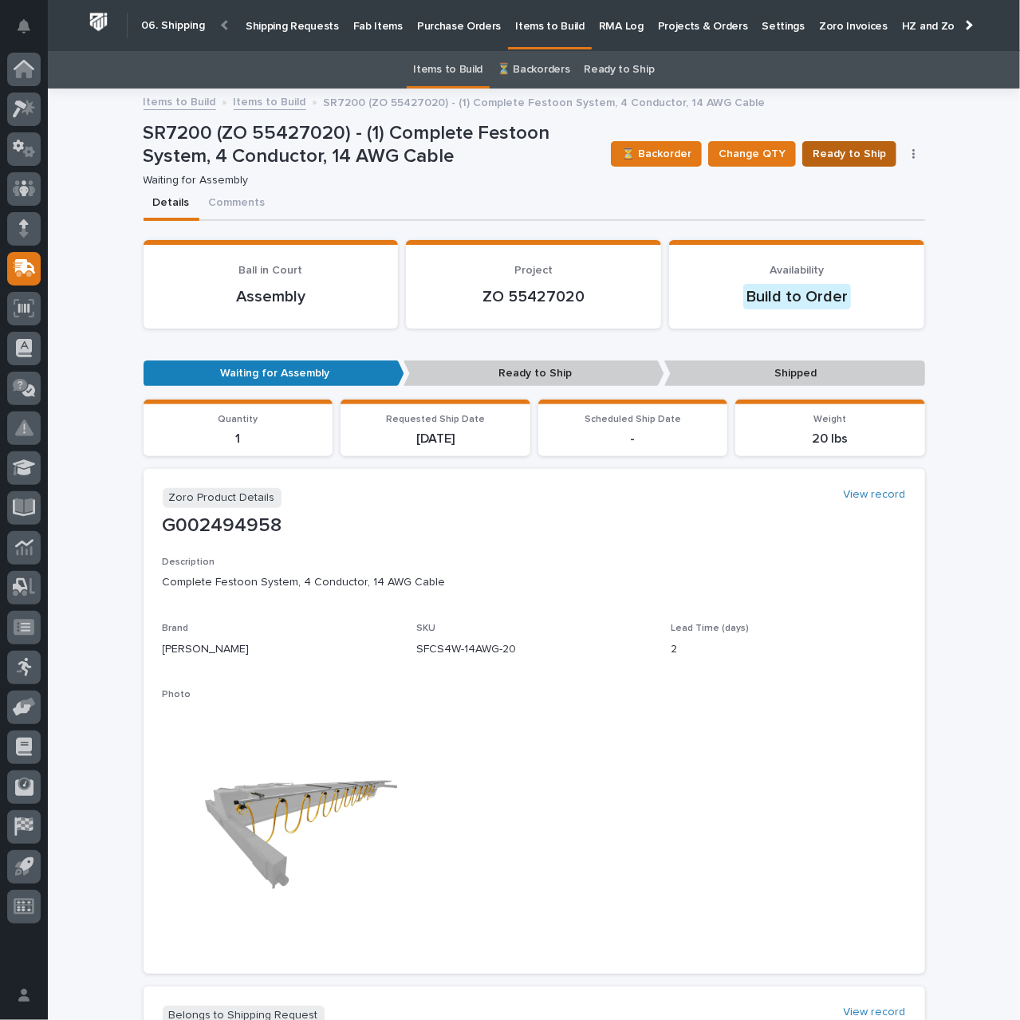
click at [840, 156] on span "Ready to Ship" at bounding box center [848, 153] width 73 height 19
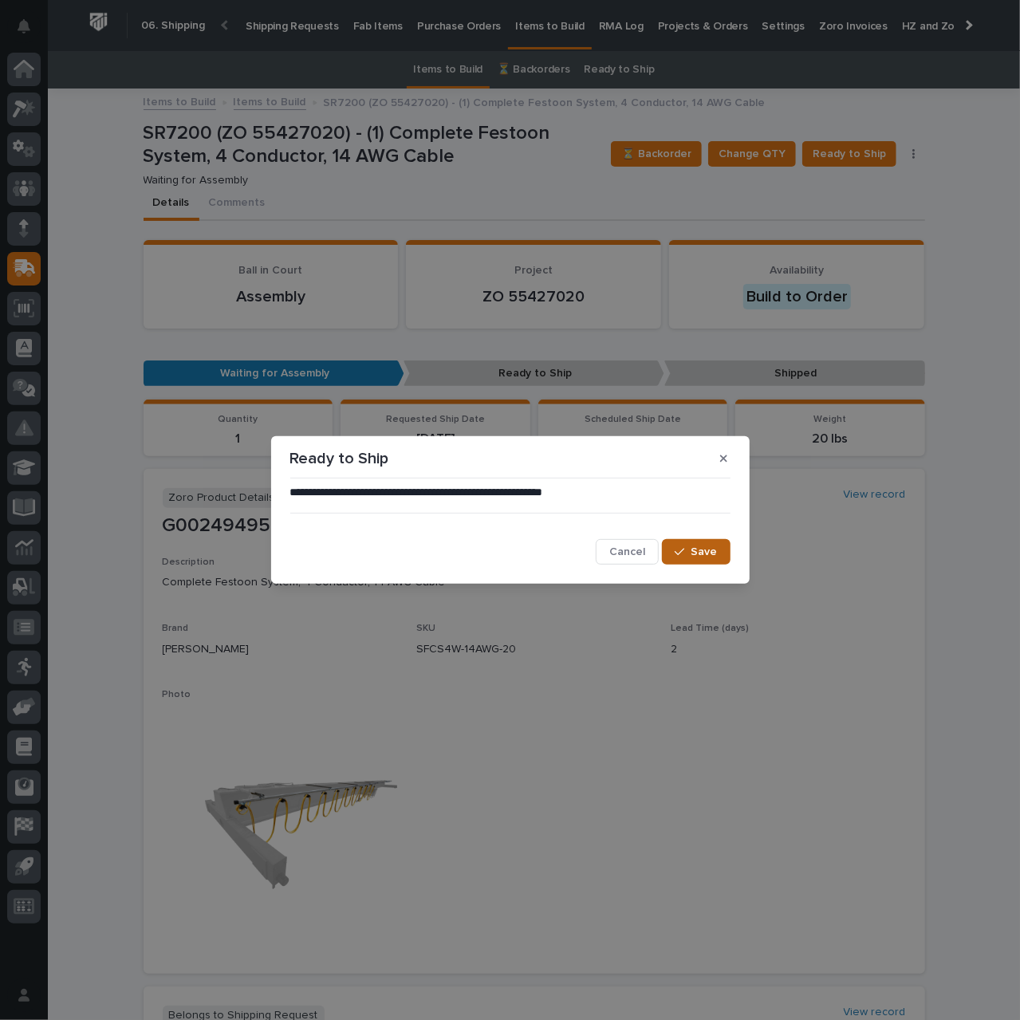
click at [692, 548] on span "Save" at bounding box center [704, 552] width 26 height 14
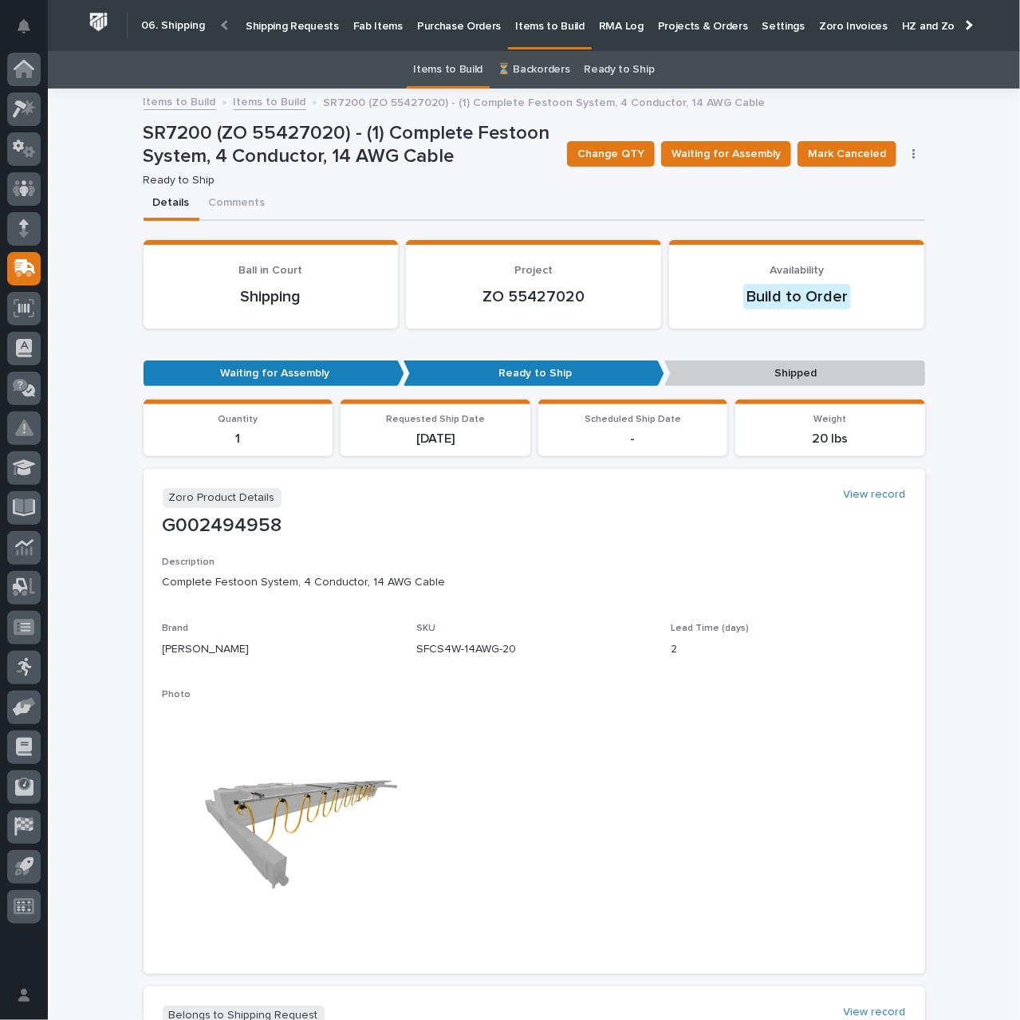
click at [271, 104] on link "Items to Build" at bounding box center [270, 101] width 73 height 18
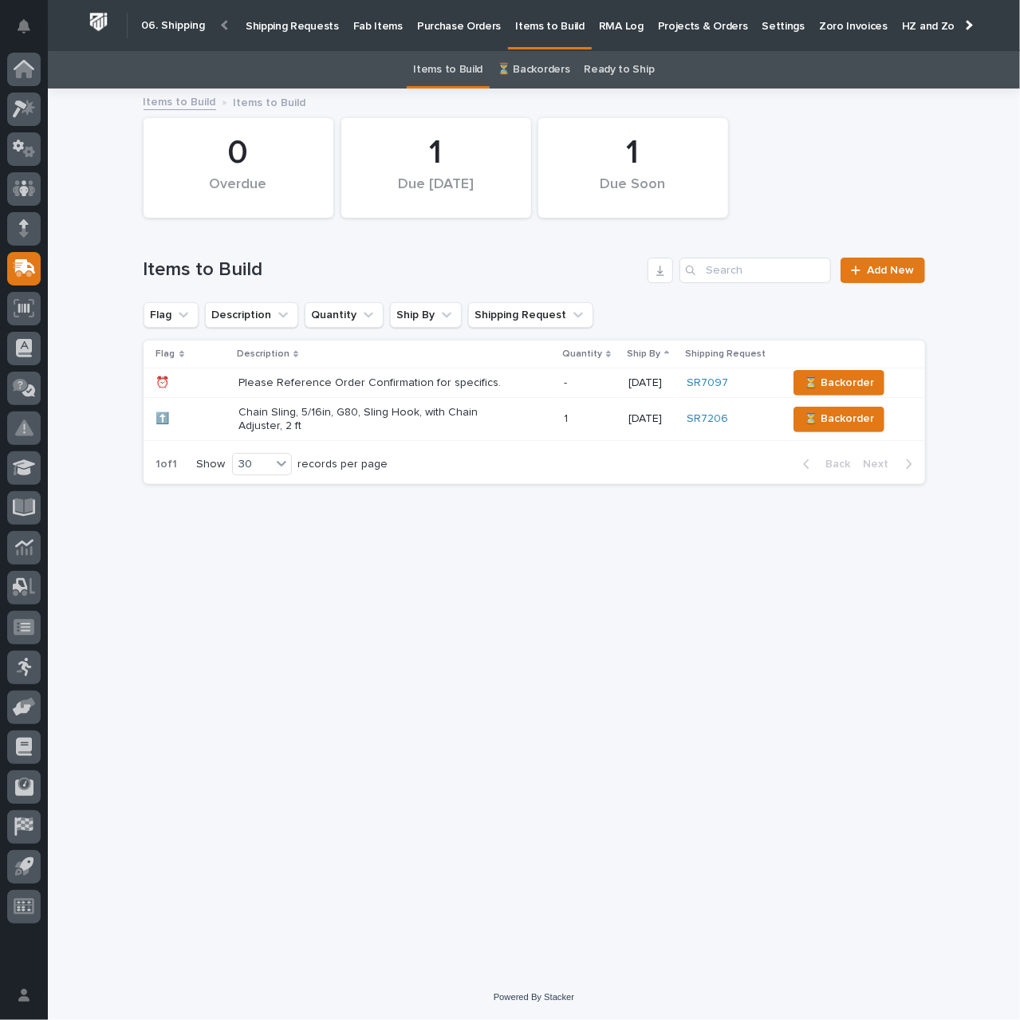
click at [274, 22] on p "Shipping Requests" at bounding box center [292, 16] width 93 height 33
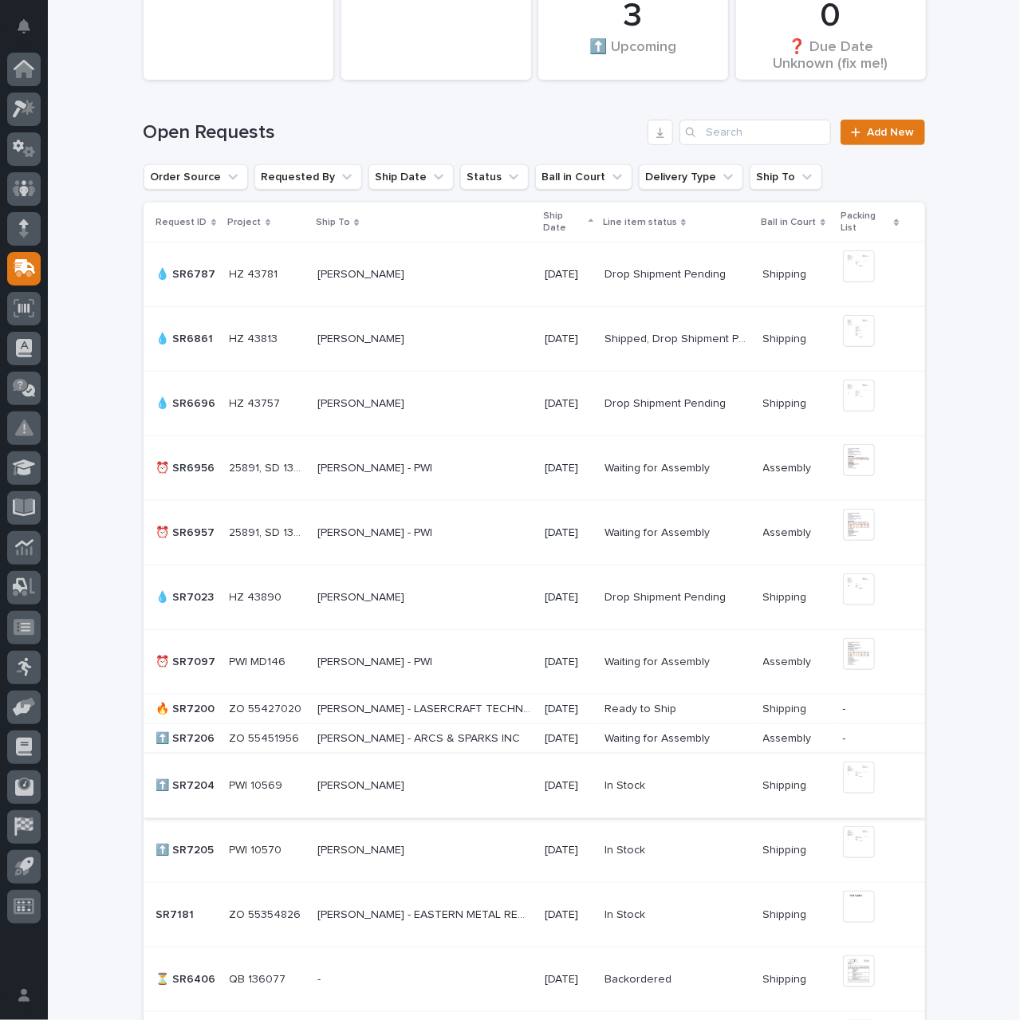
scroll to position [319, 0]
